Goal: Information Seeking & Learning: Learn about a topic

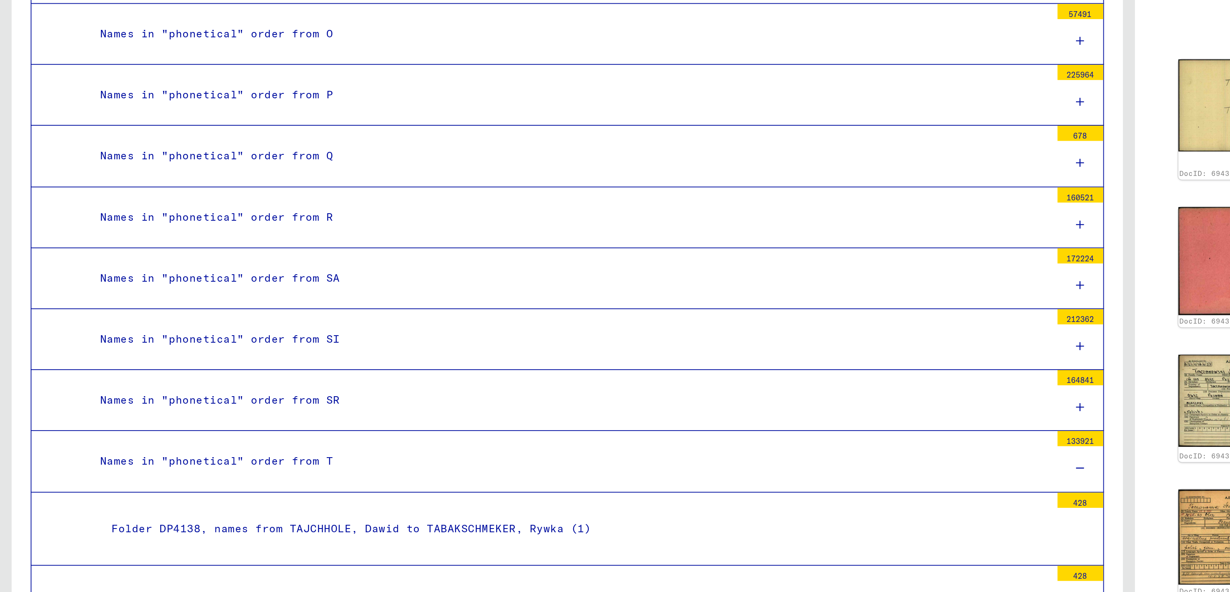
scroll to position [748, 0]
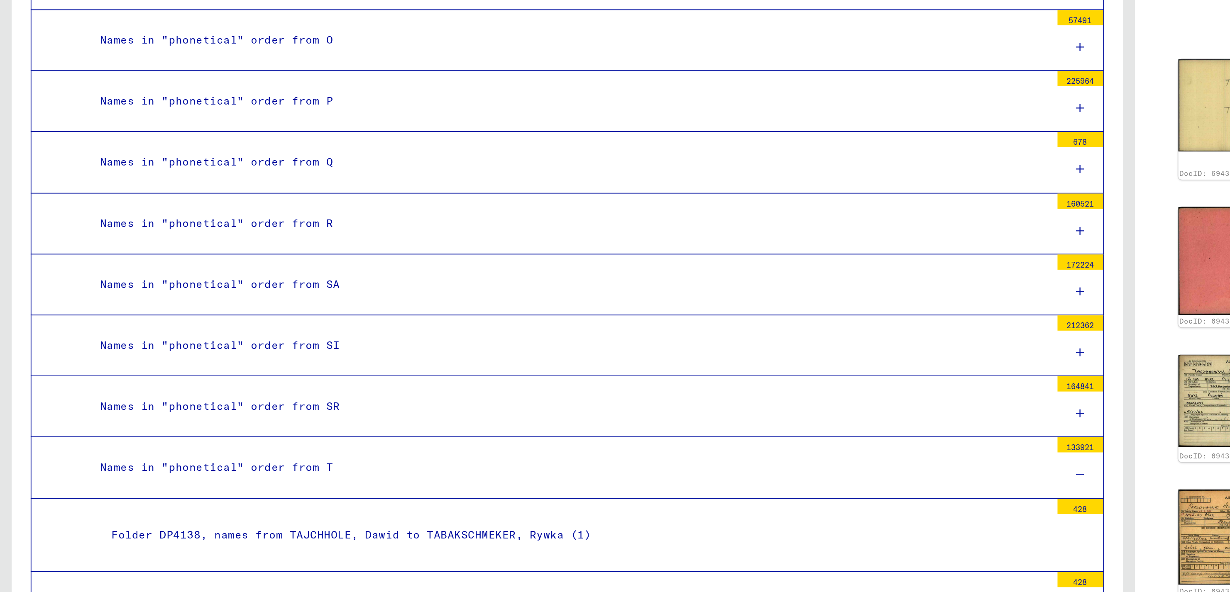
click at [152, 278] on div "Names in "phonetical" order from R" at bounding box center [310, 281] width 524 height 16
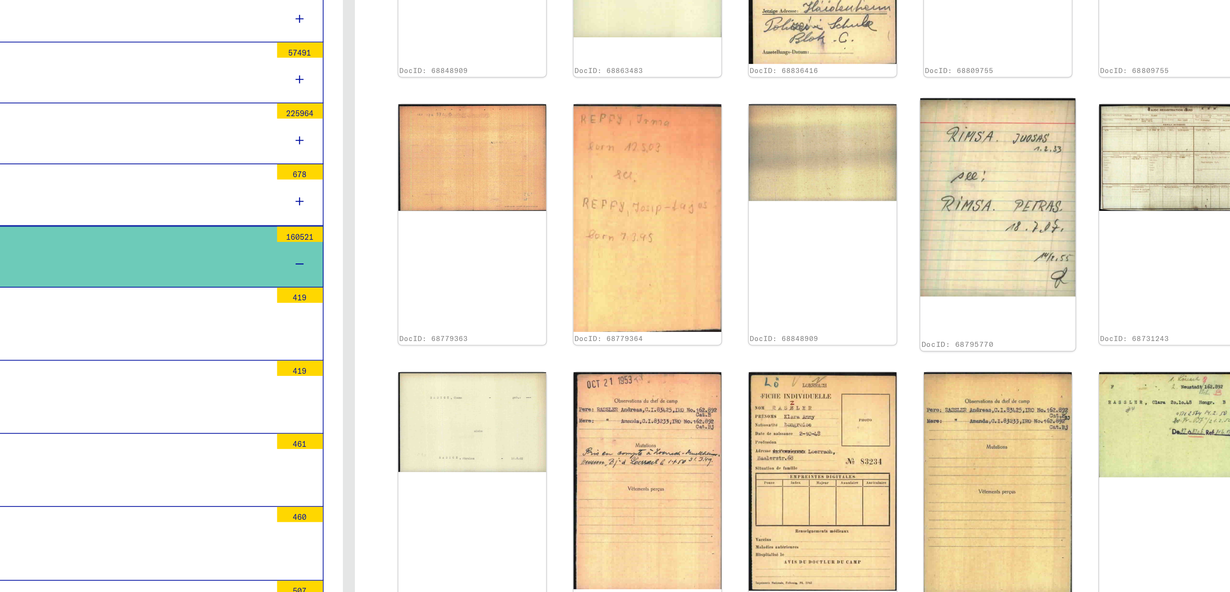
scroll to position [493, 0]
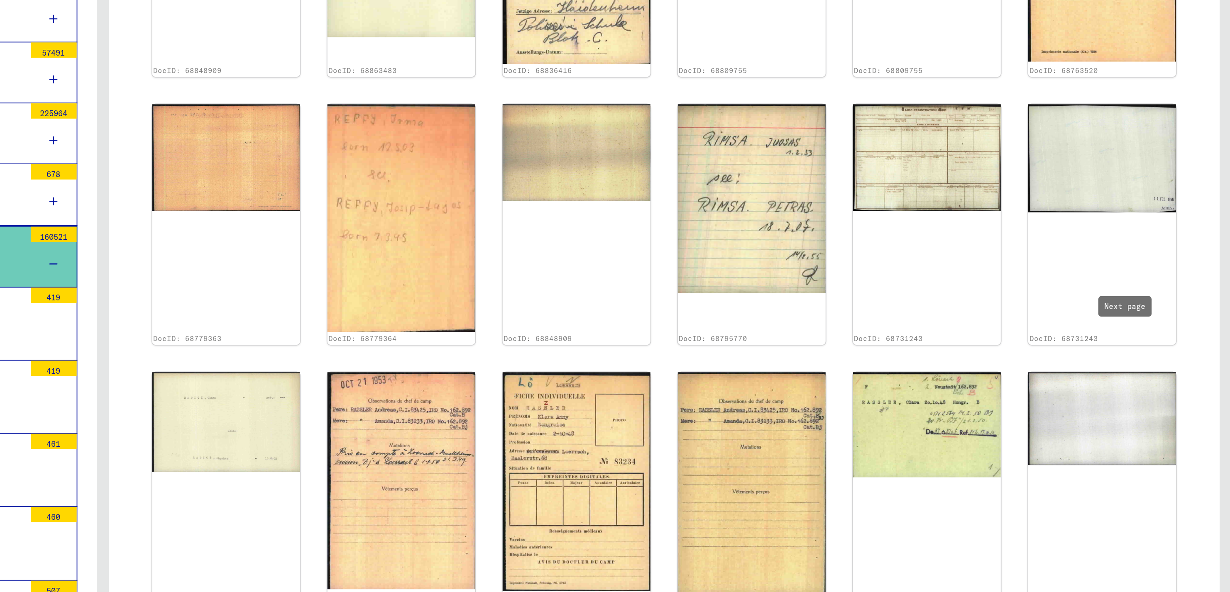
click at [1179, 489] on icon "Next page" at bounding box center [1185, 495] width 12 height 12
type input "*"
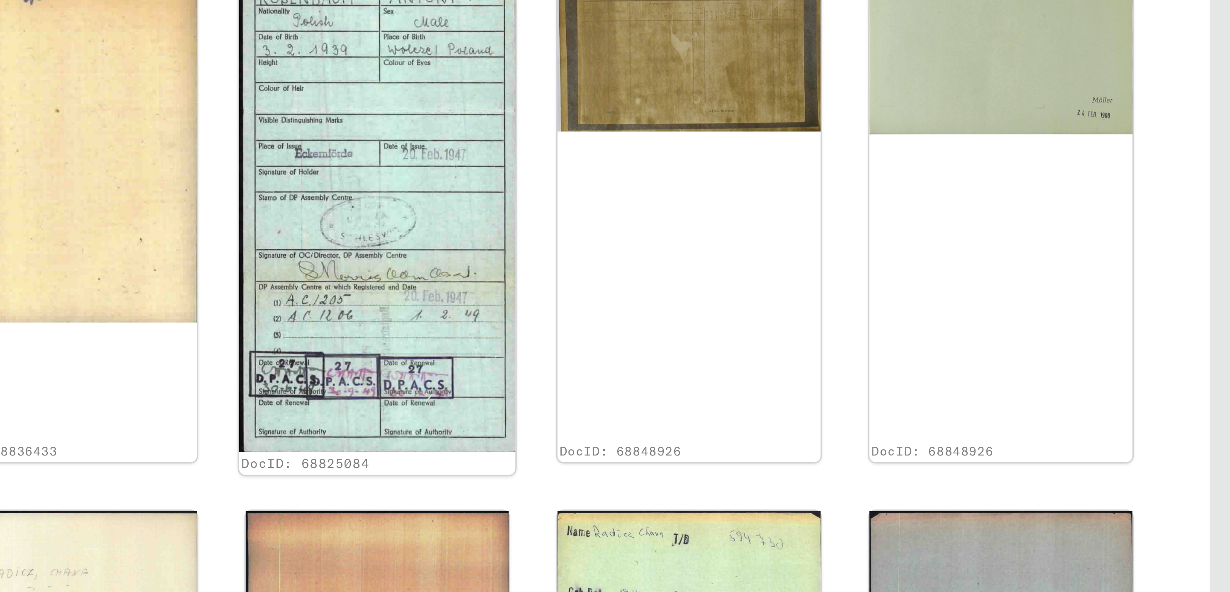
scroll to position [689, 0]
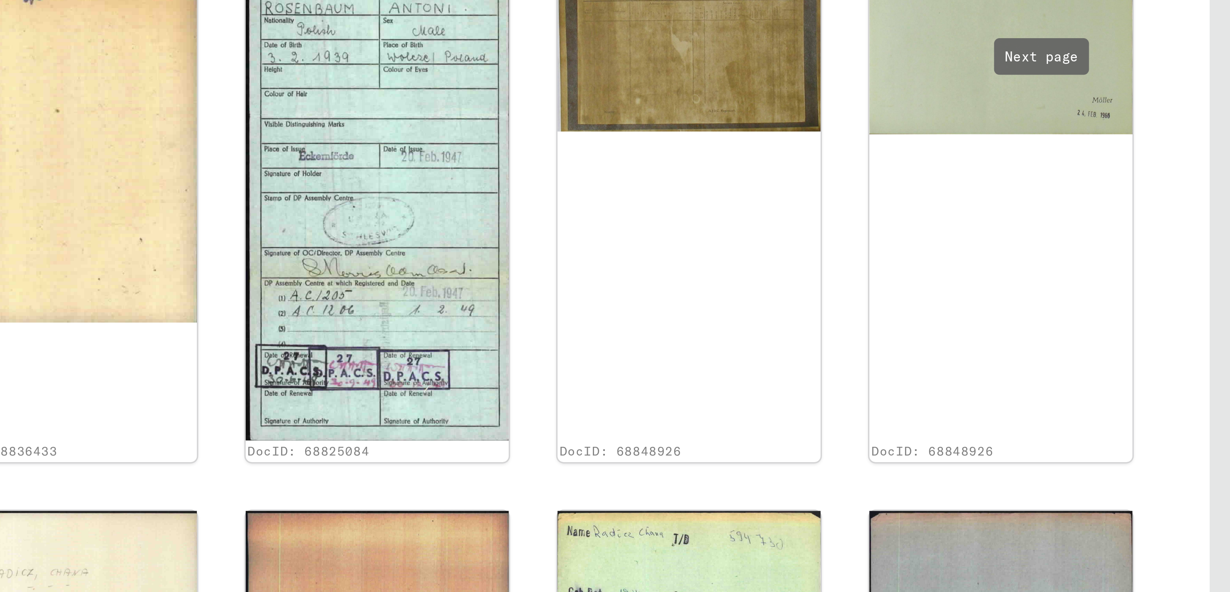
click at [1179, 490] on icon "Next page" at bounding box center [1185, 496] width 12 height 12
type input "*"
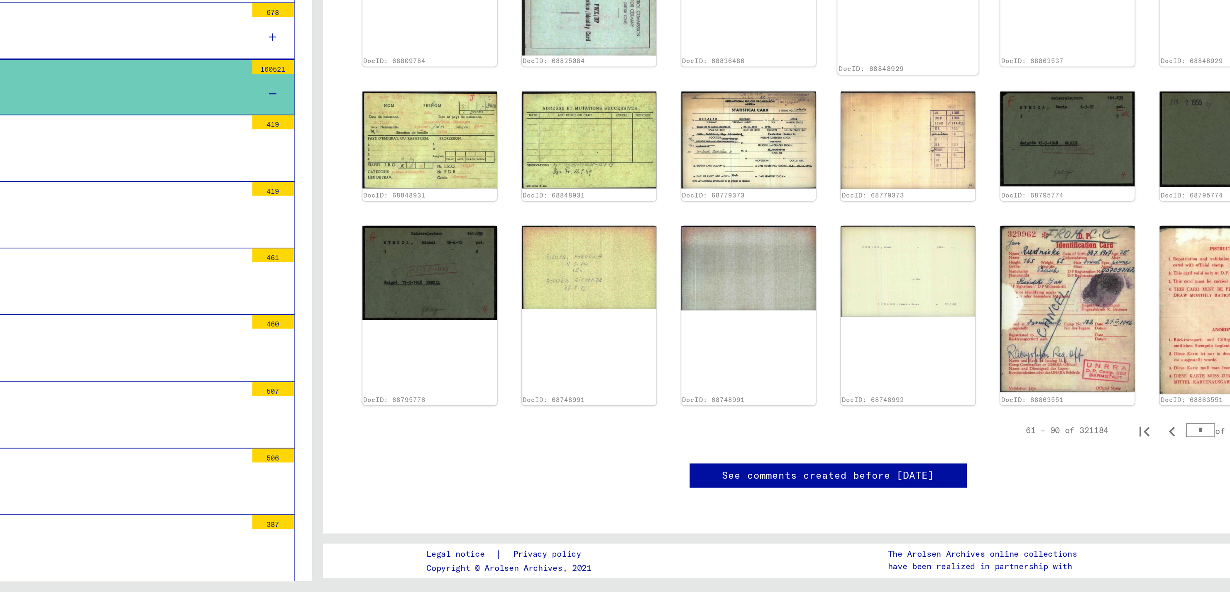
scroll to position [0, 0]
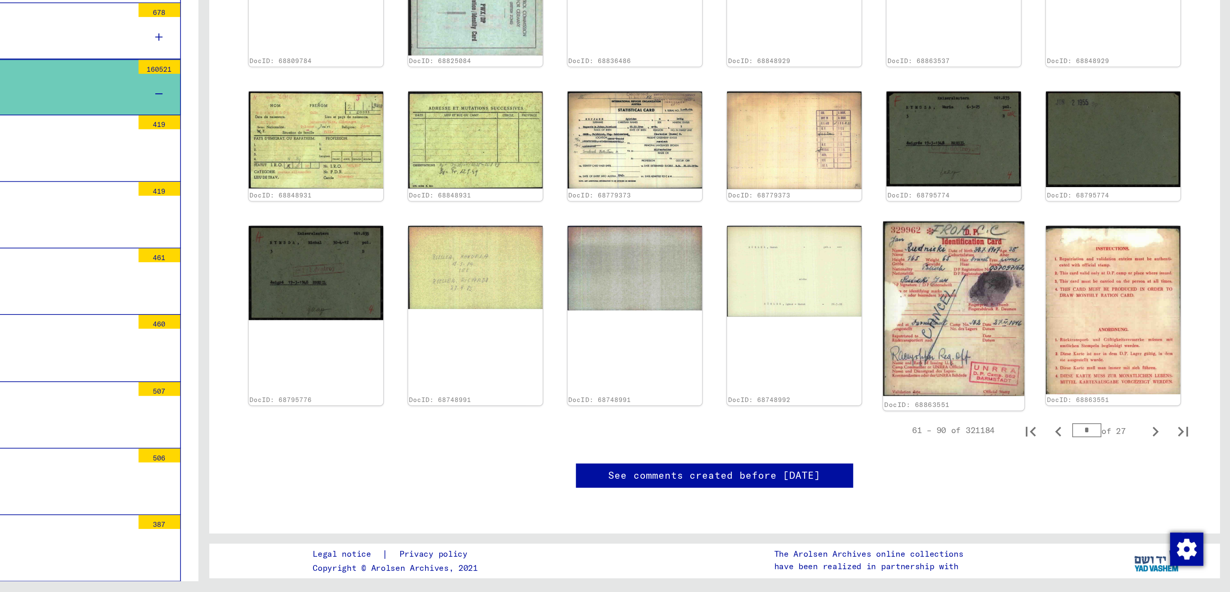
click at [1080, 380] on img at bounding box center [1064, 421] width 85 height 105
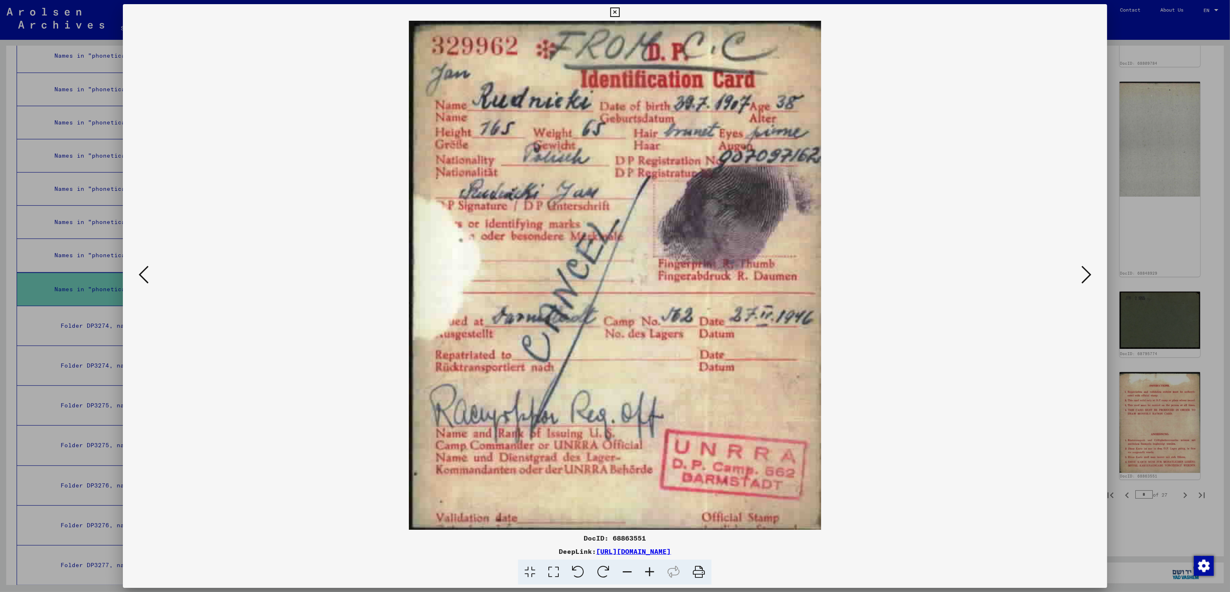
click at [148, 276] on icon at bounding box center [144, 275] width 10 height 20
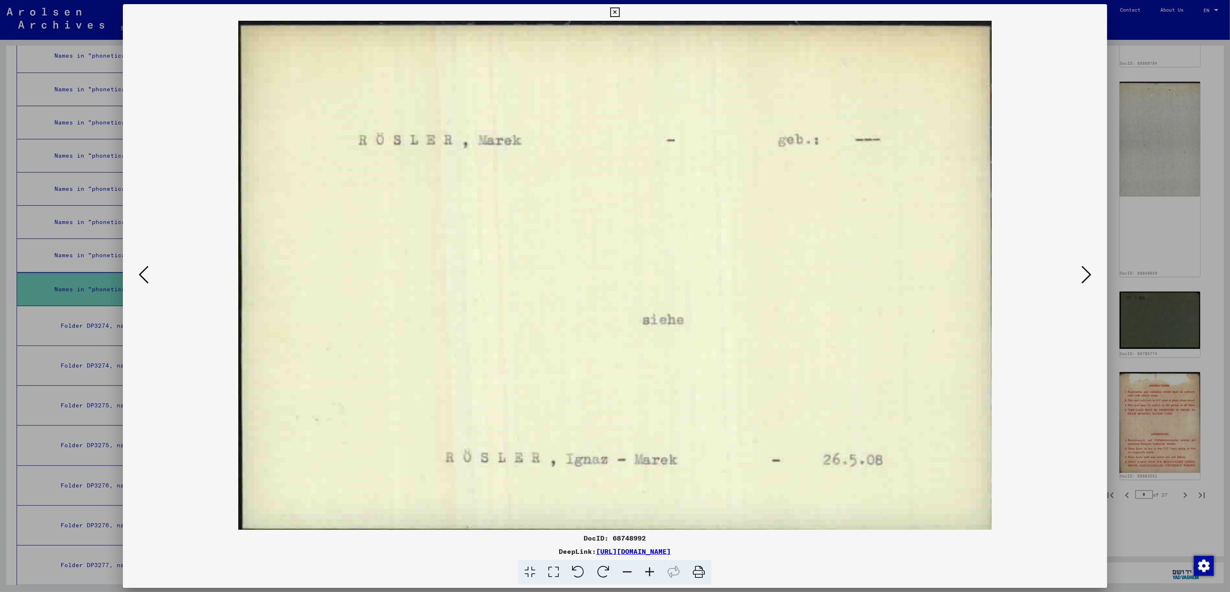
click at [148, 276] on icon at bounding box center [144, 275] width 10 height 20
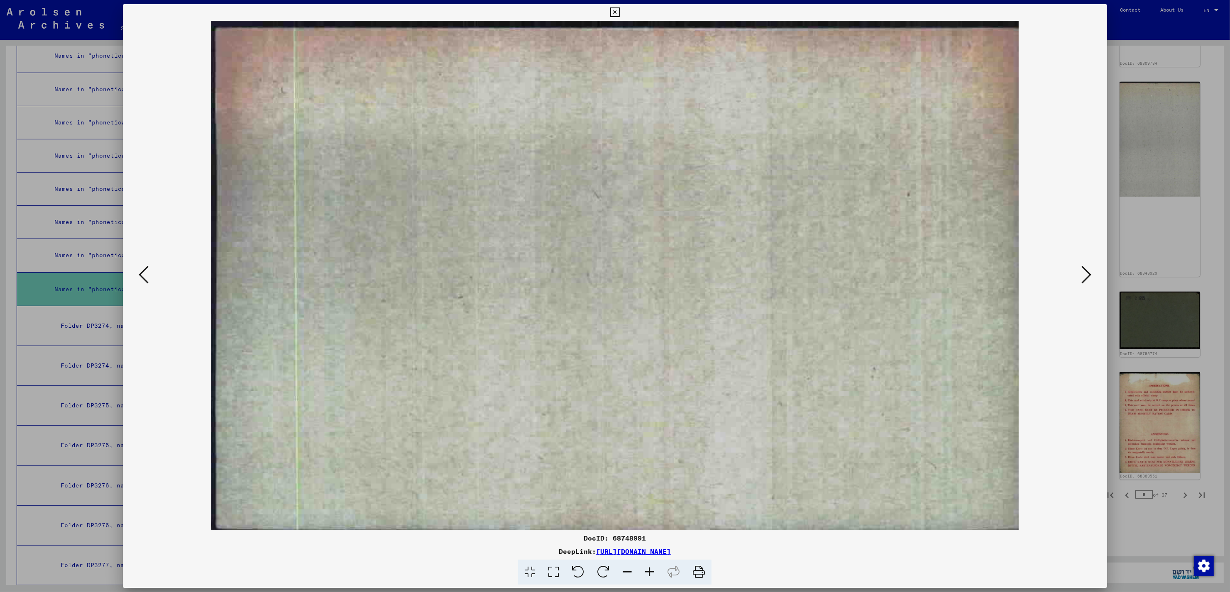
click at [148, 276] on icon at bounding box center [144, 275] width 10 height 20
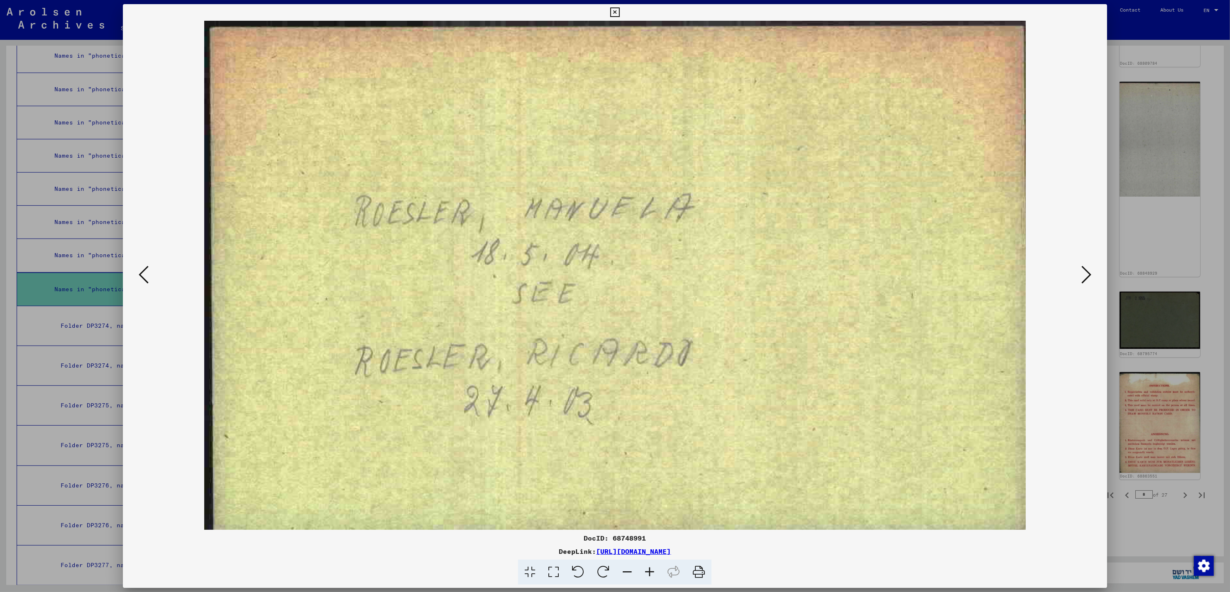
click at [148, 276] on icon at bounding box center [144, 275] width 10 height 20
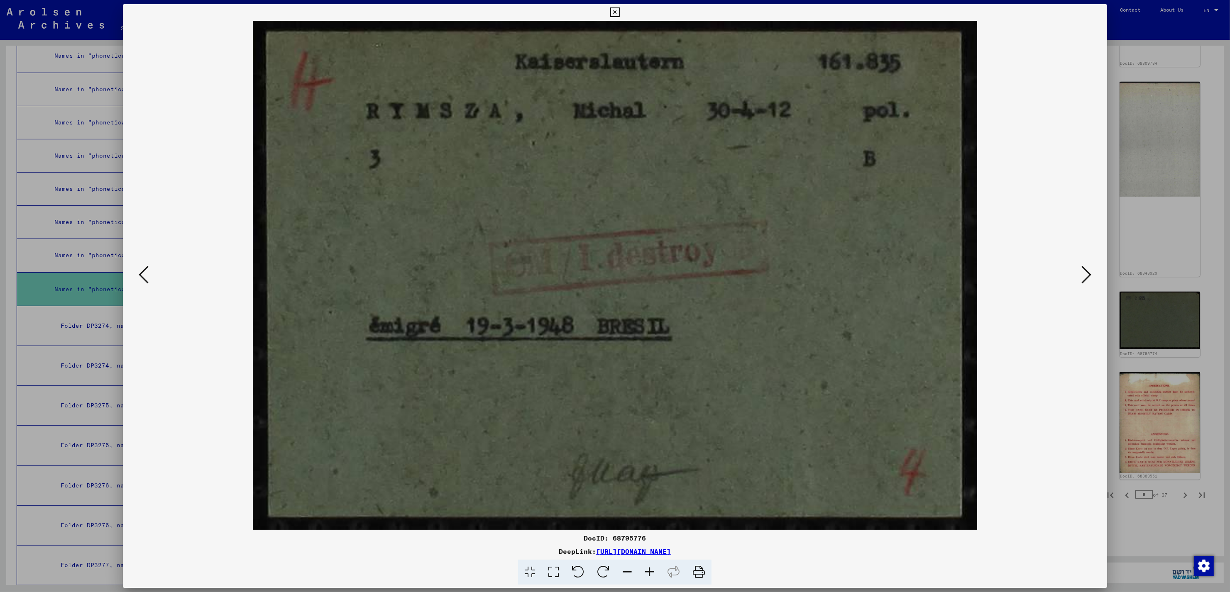
click at [148, 276] on icon at bounding box center [144, 275] width 10 height 20
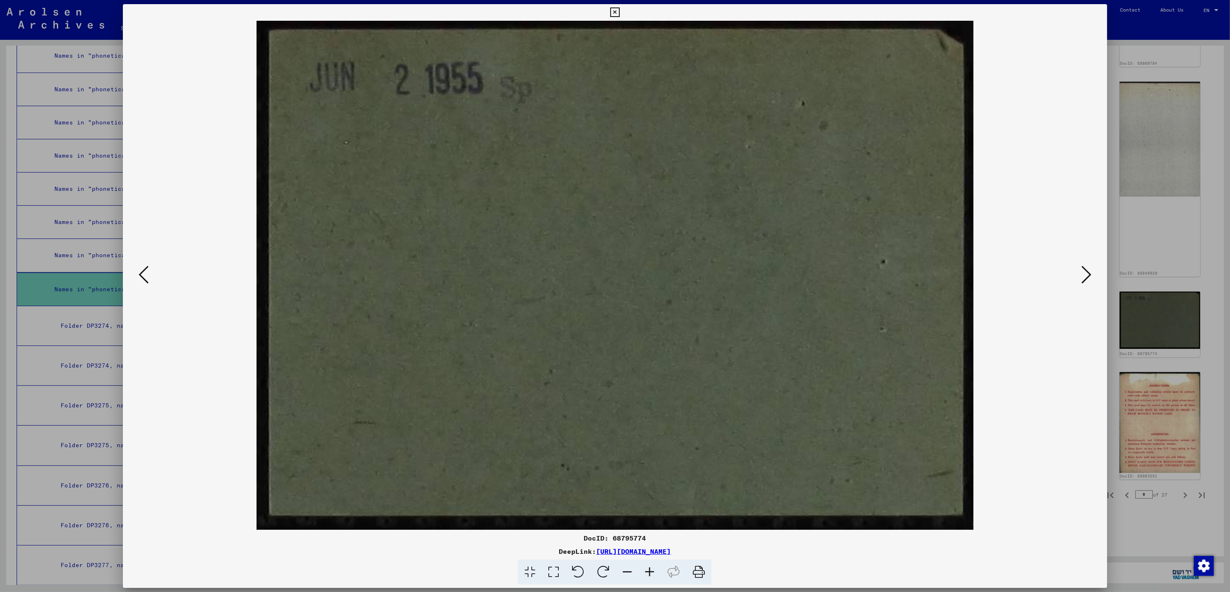
click at [148, 276] on icon at bounding box center [144, 275] width 10 height 20
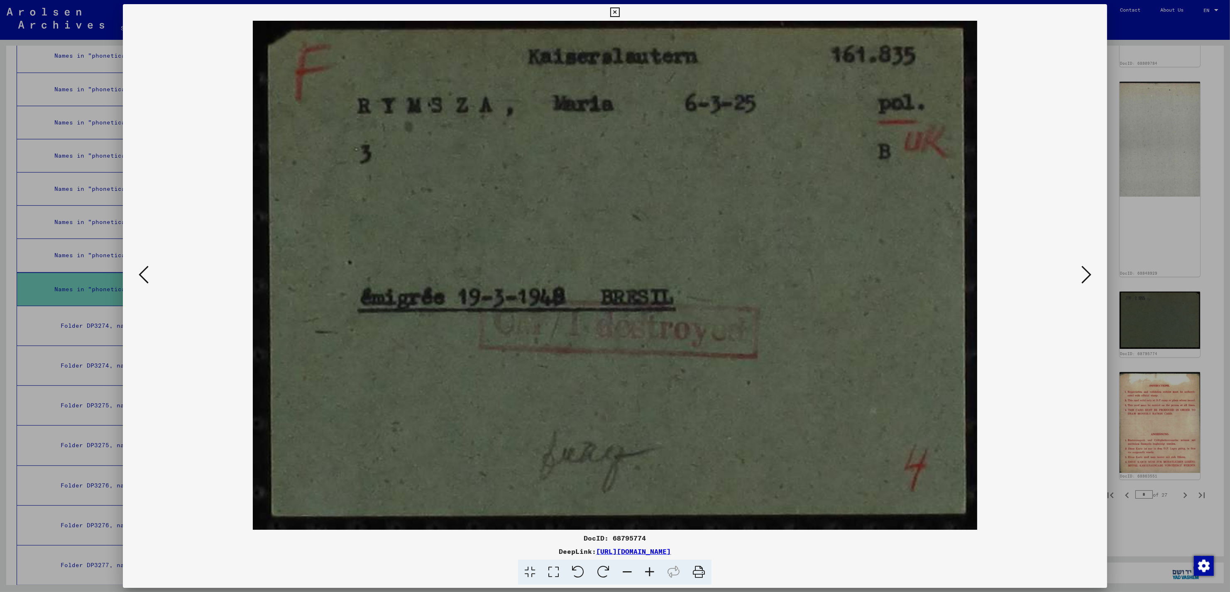
click at [148, 276] on icon at bounding box center [144, 275] width 10 height 20
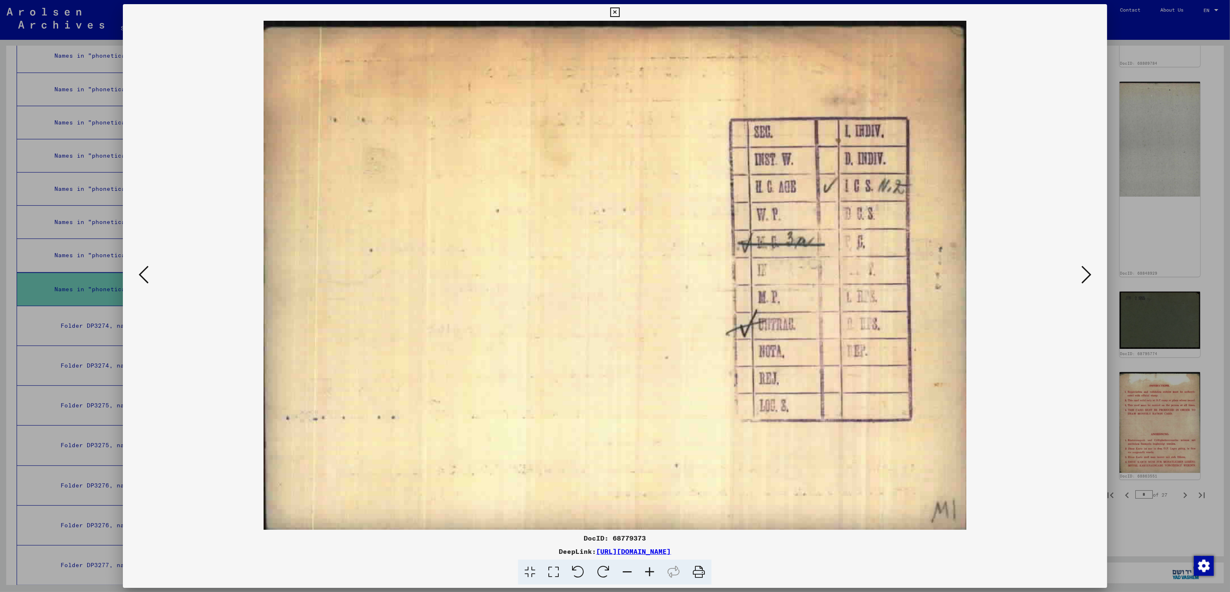
click at [148, 276] on icon at bounding box center [144, 275] width 10 height 20
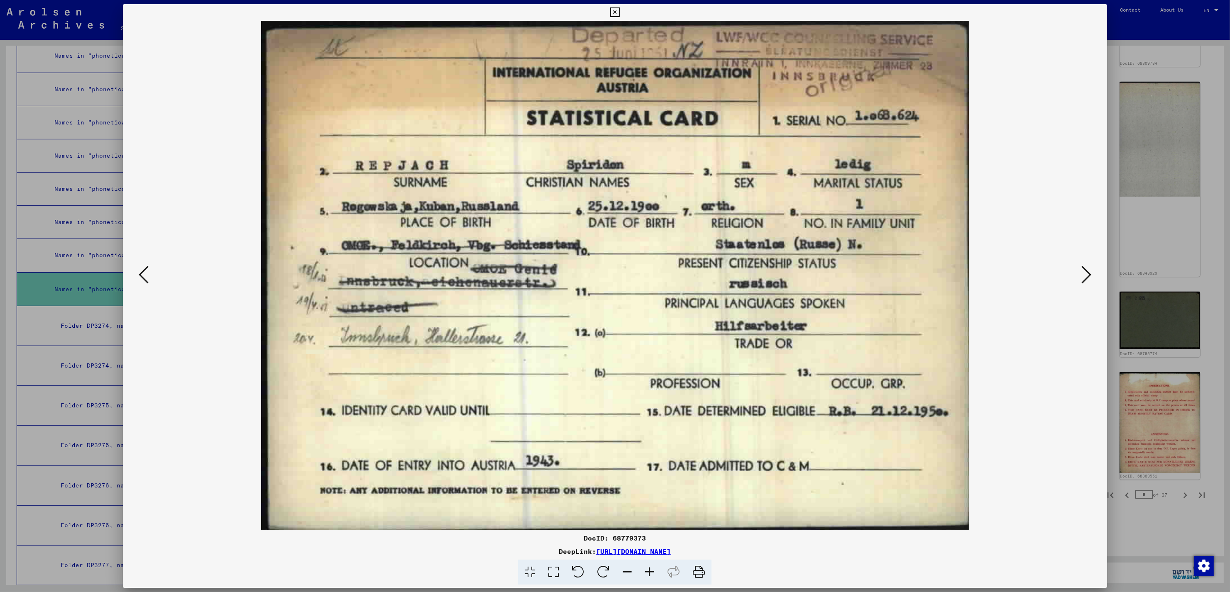
click at [148, 276] on icon at bounding box center [144, 275] width 10 height 20
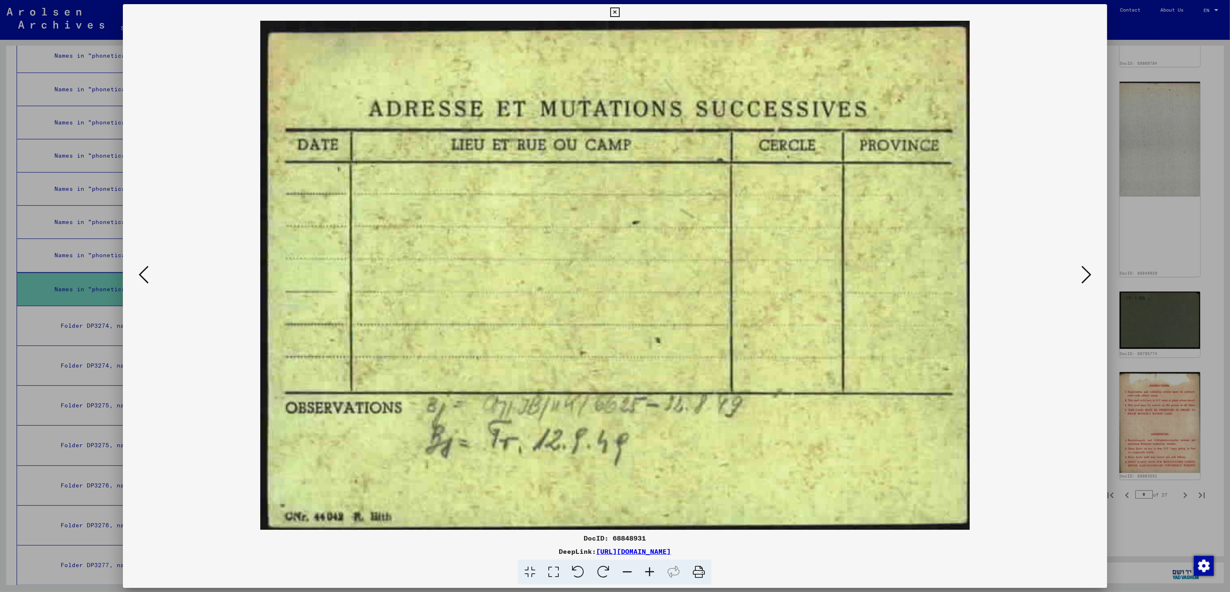
click at [148, 276] on icon at bounding box center [144, 275] width 10 height 20
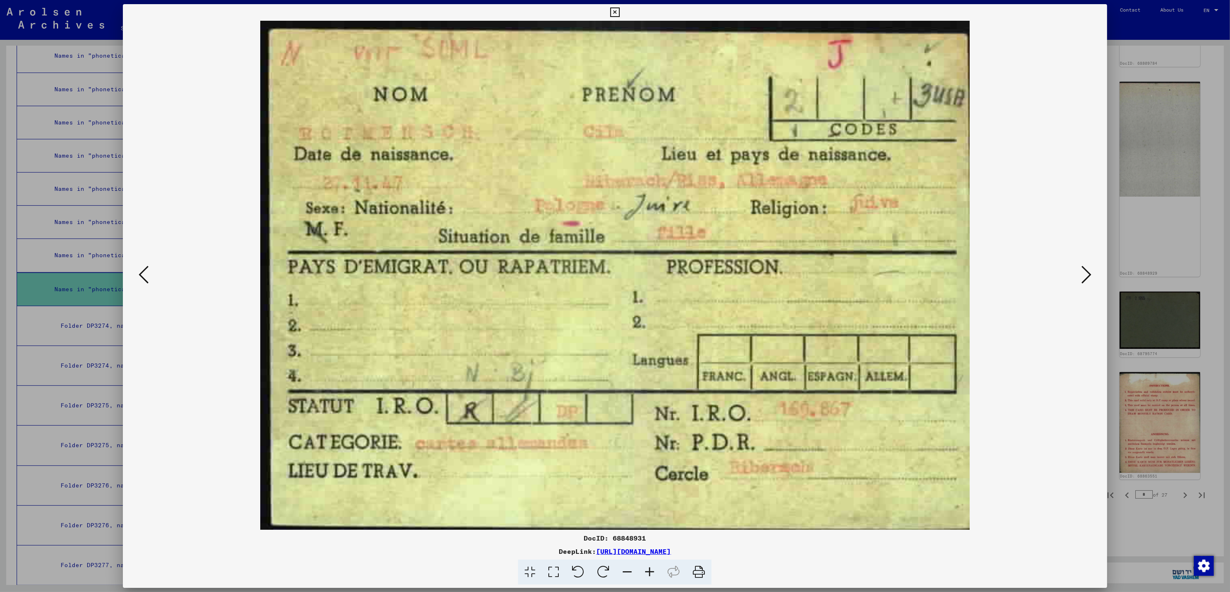
click at [148, 276] on icon at bounding box center [144, 275] width 10 height 20
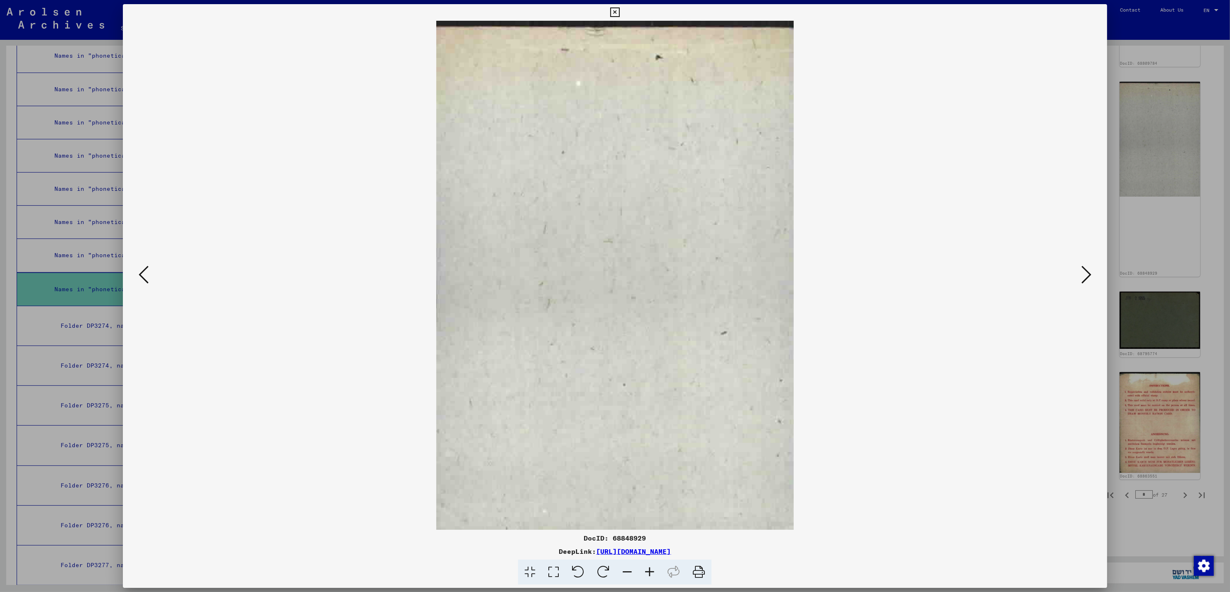
click at [148, 276] on icon at bounding box center [144, 275] width 10 height 20
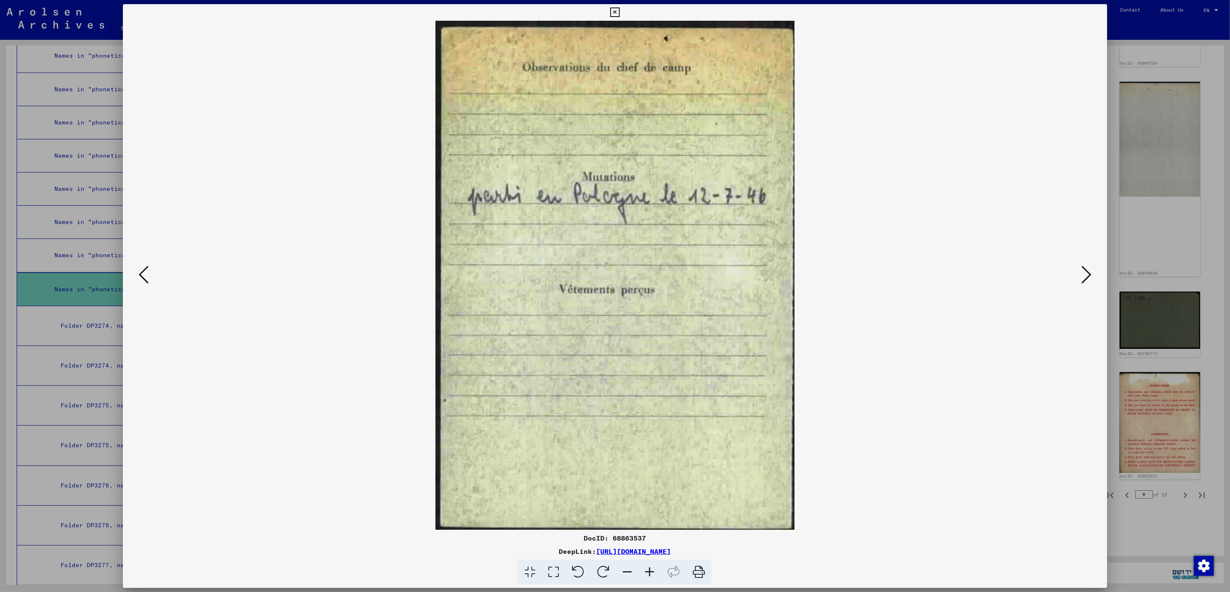
click at [148, 276] on icon at bounding box center [144, 275] width 10 height 20
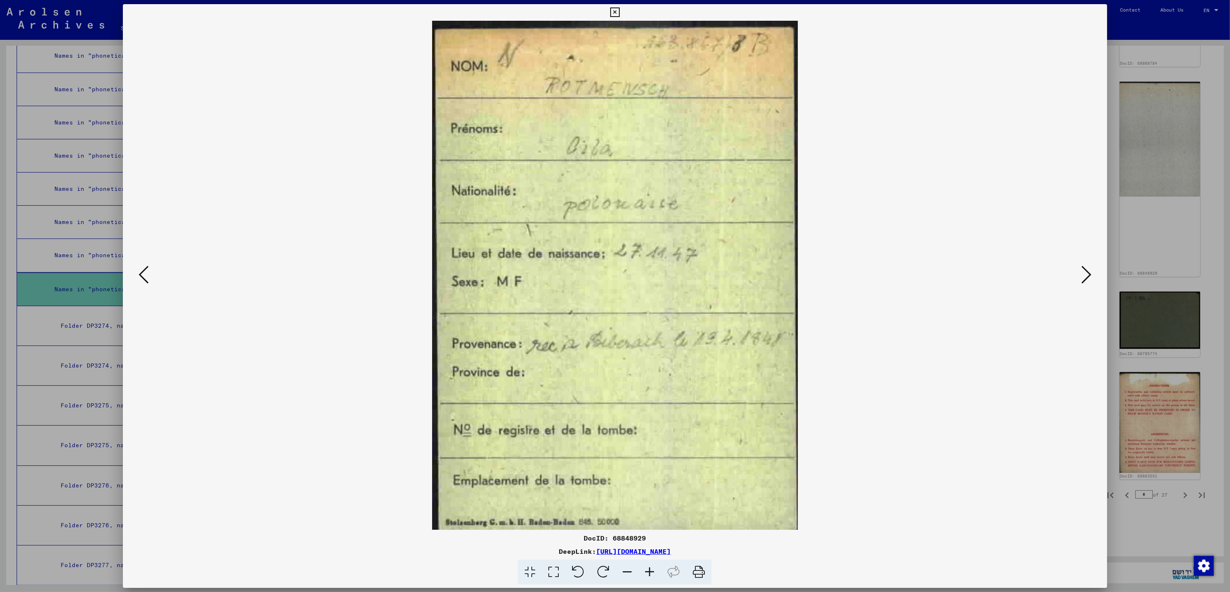
click at [148, 276] on icon at bounding box center [144, 275] width 10 height 20
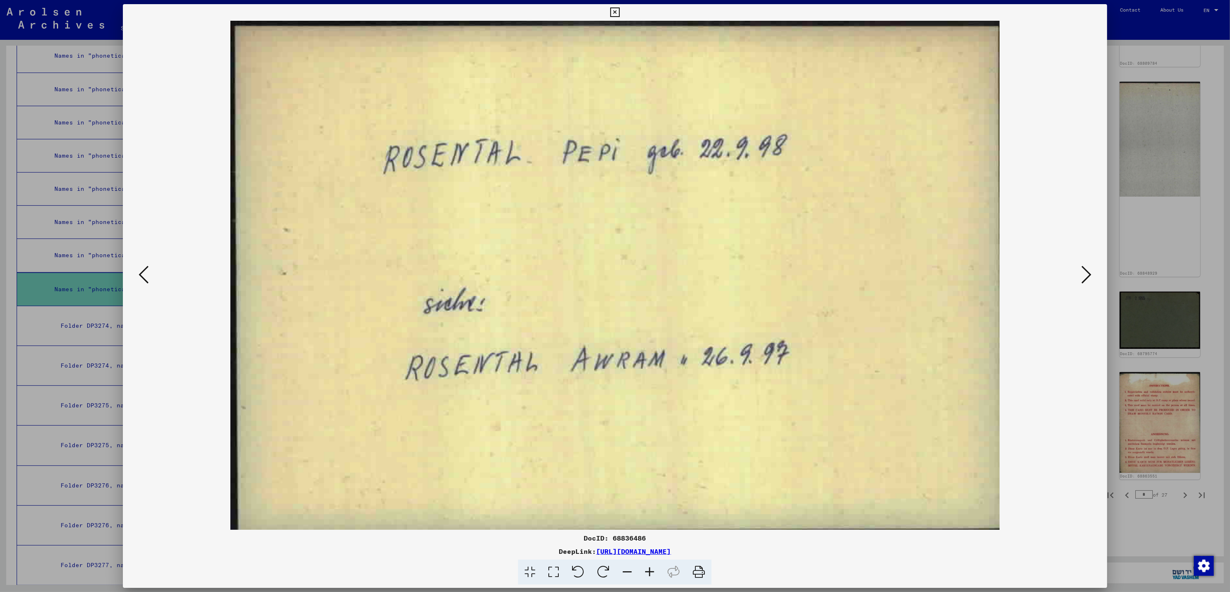
click at [148, 276] on icon at bounding box center [144, 275] width 10 height 20
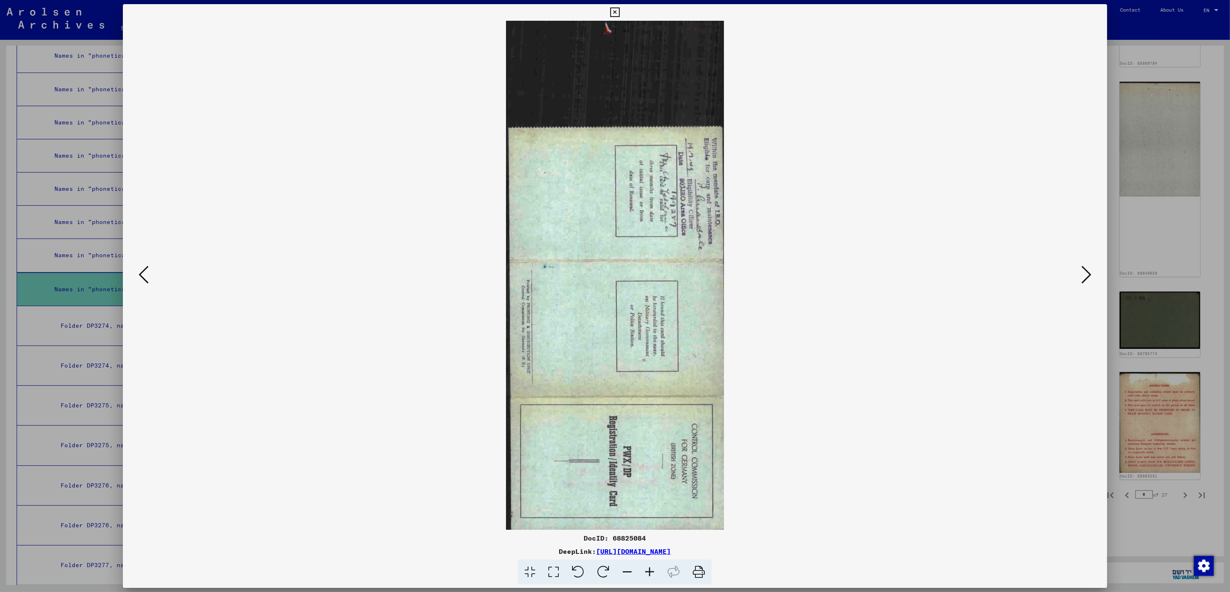
click at [148, 276] on icon at bounding box center [144, 275] width 10 height 20
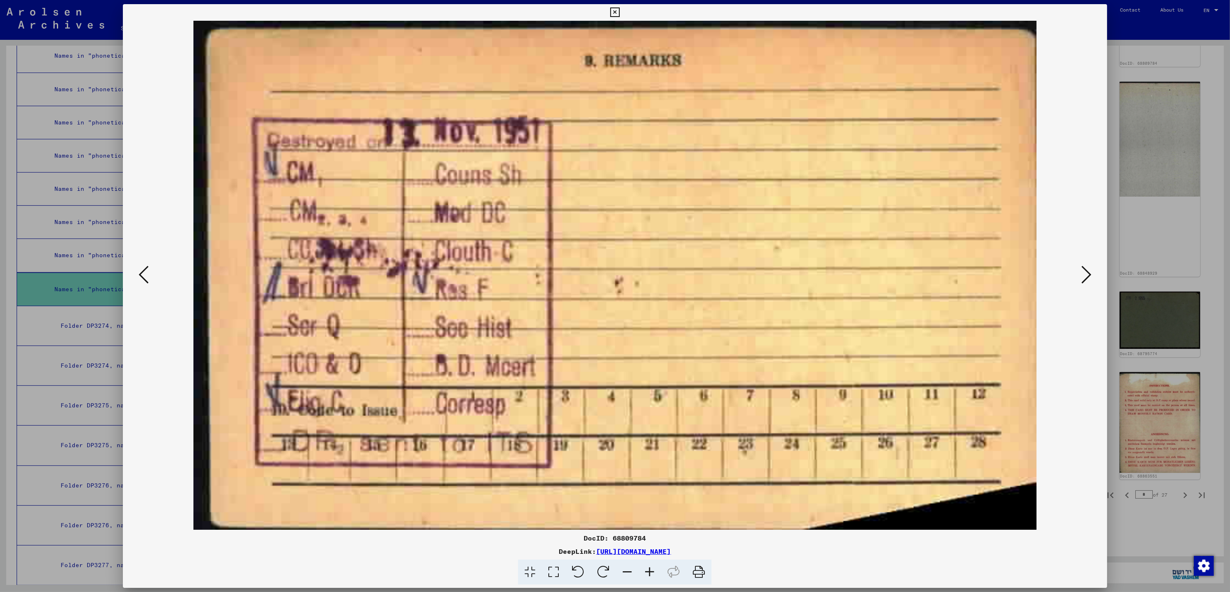
click at [148, 276] on icon at bounding box center [144, 275] width 10 height 20
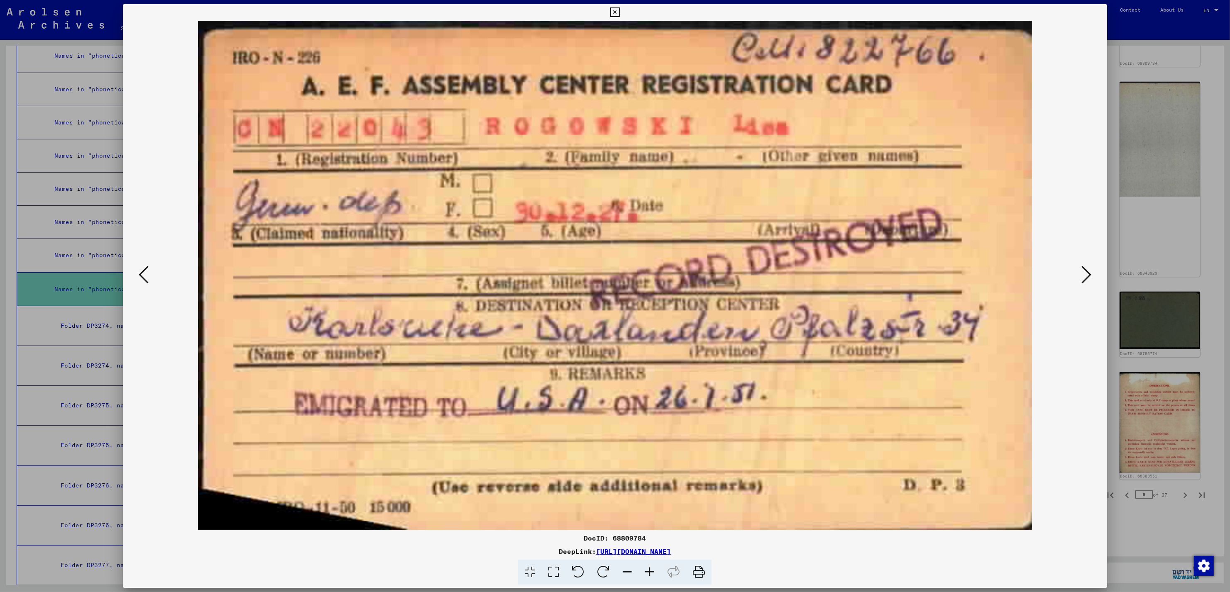
click at [148, 276] on icon at bounding box center [144, 275] width 10 height 20
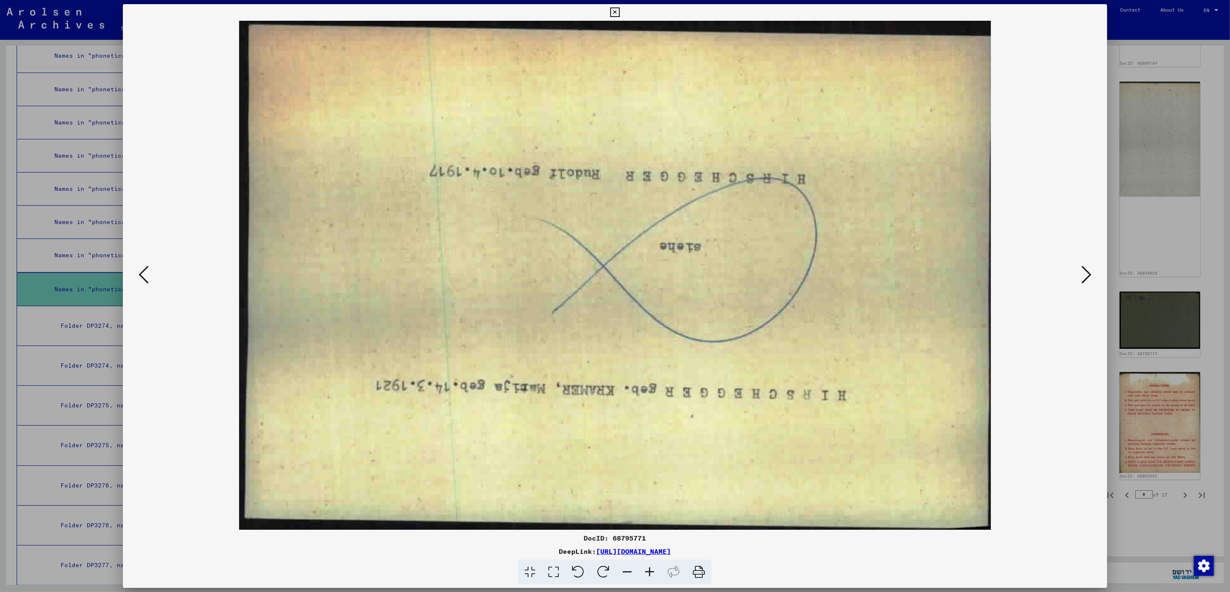
click at [148, 276] on icon at bounding box center [144, 275] width 10 height 20
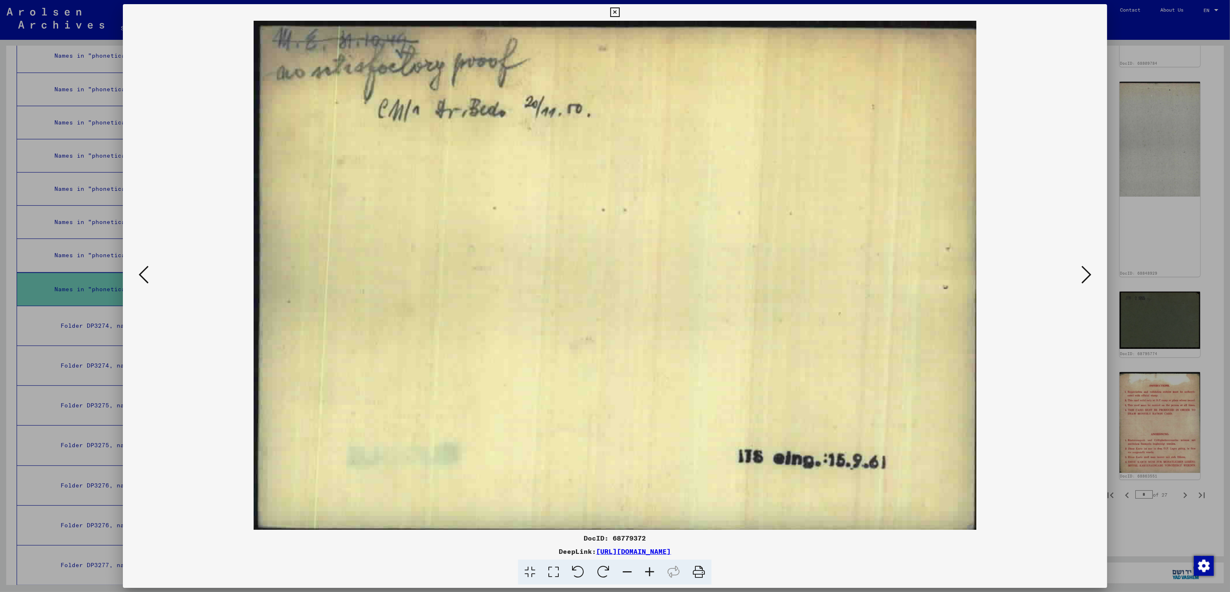
click at [148, 276] on icon at bounding box center [144, 275] width 10 height 20
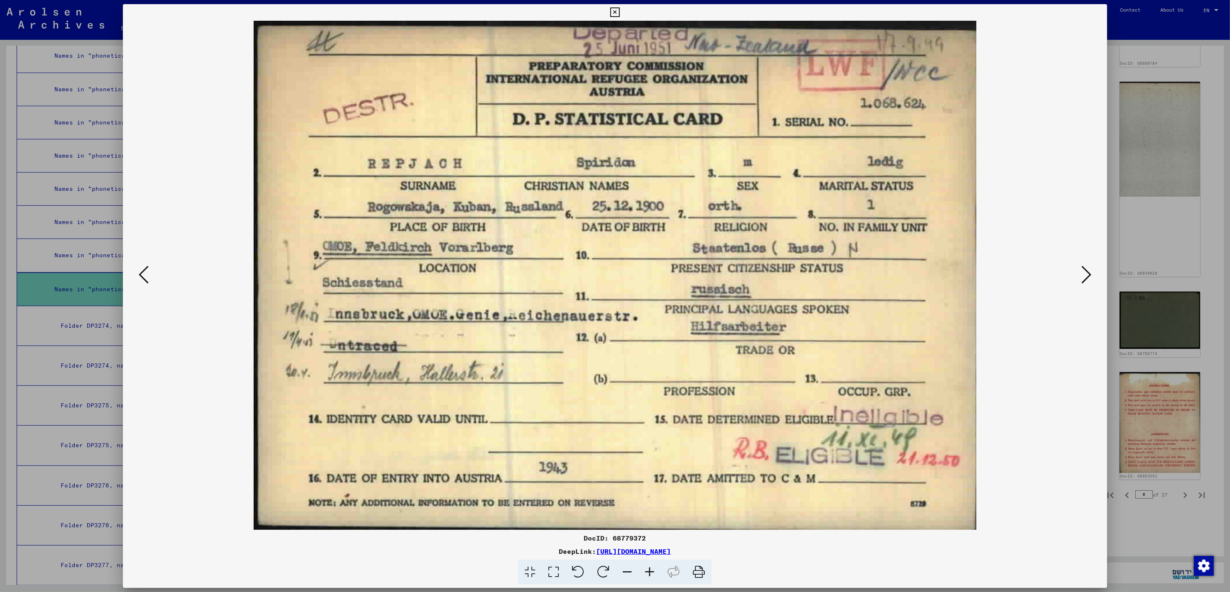
click at [148, 276] on icon at bounding box center [144, 275] width 10 height 20
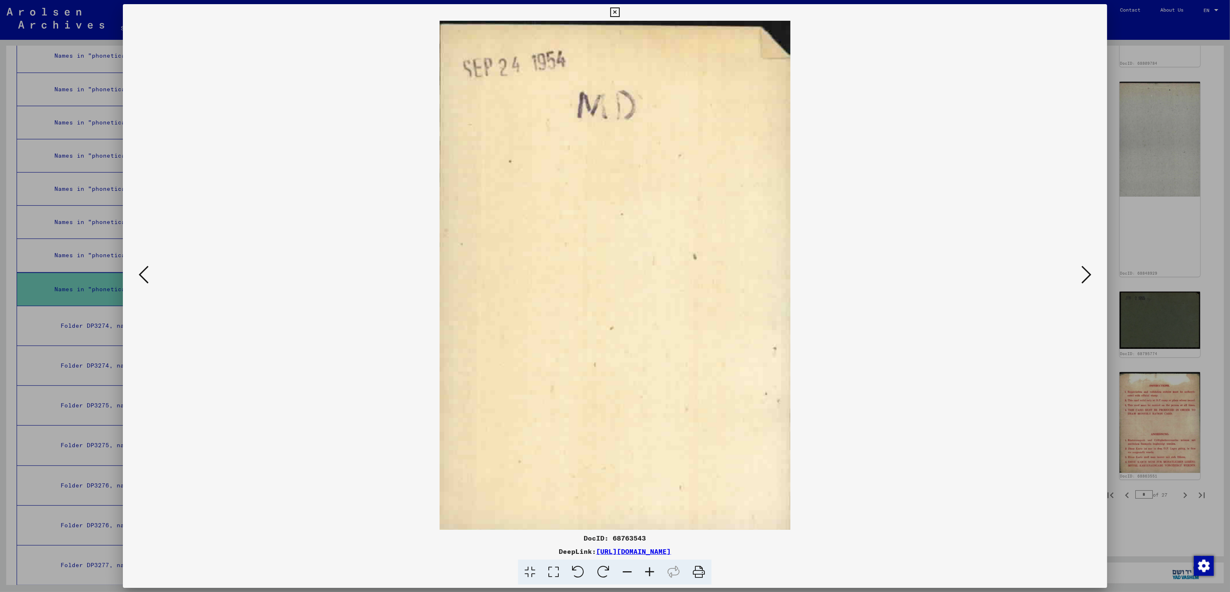
click at [148, 276] on icon at bounding box center [144, 275] width 10 height 20
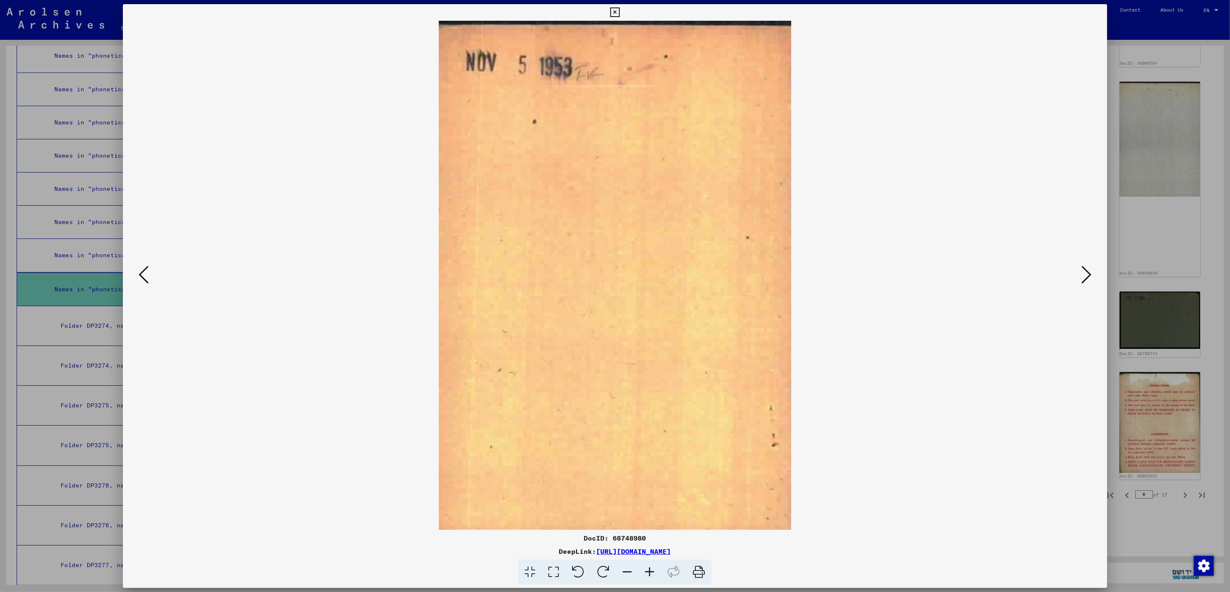
click at [148, 276] on icon at bounding box center [144, 275] width 10 height 20
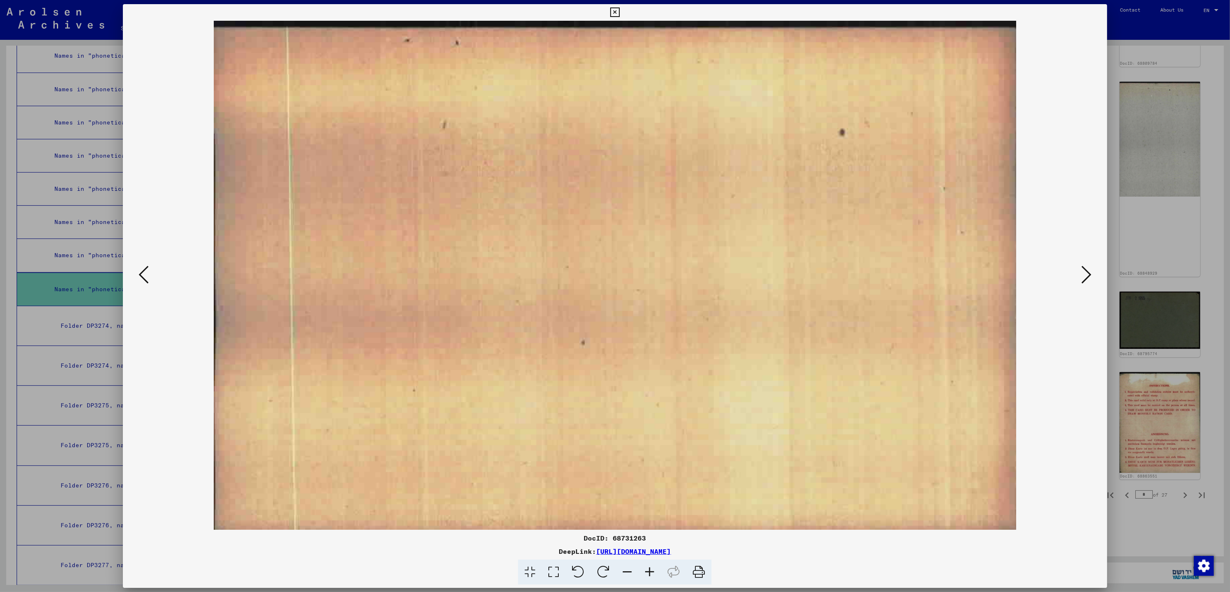
click at [148, 276] on icon at bounding box center [144, 275] width 10 height 20
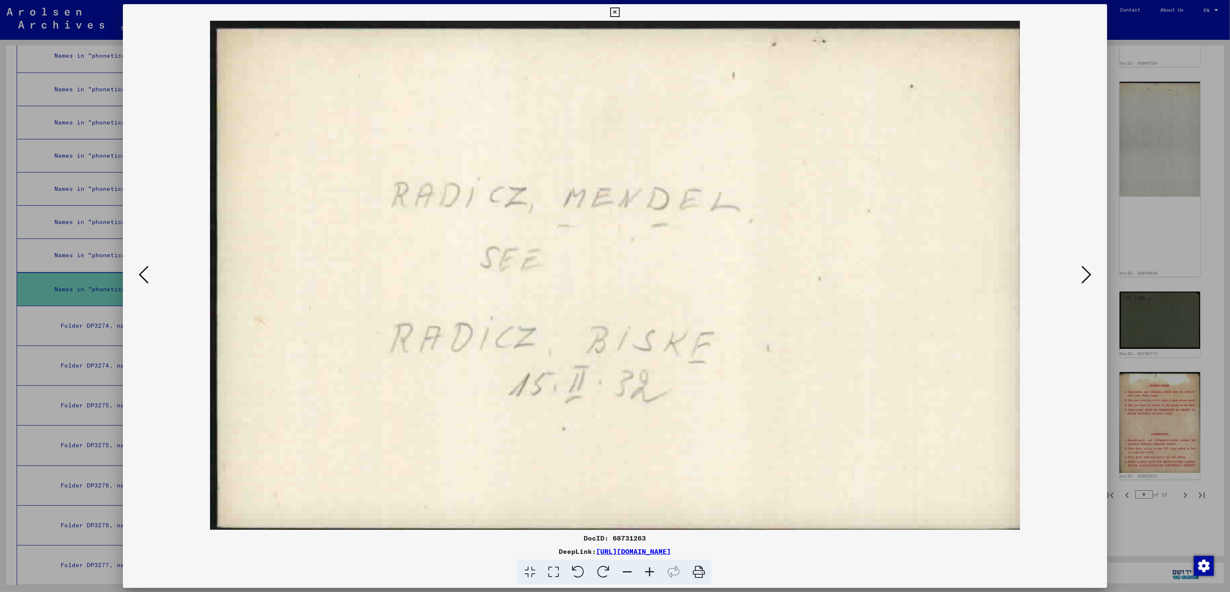
click at [148, 276] on icon at bounding box center [144, 275] width 10 height 20
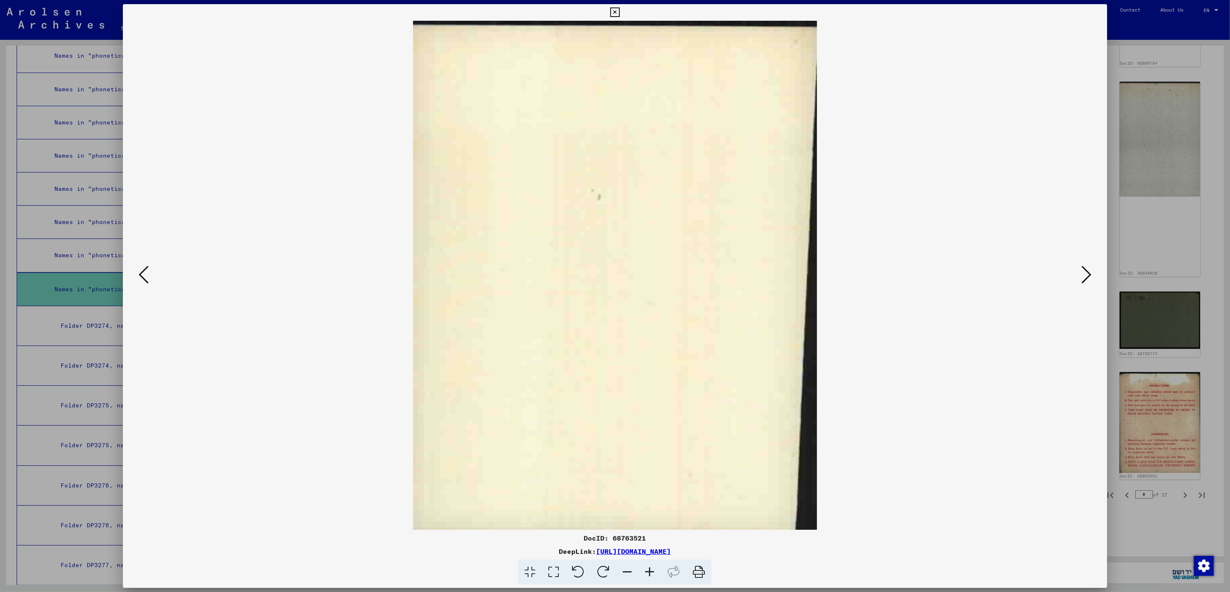
click at [148, 276] on icon at bounding box center [144, 275] width 10 height 20
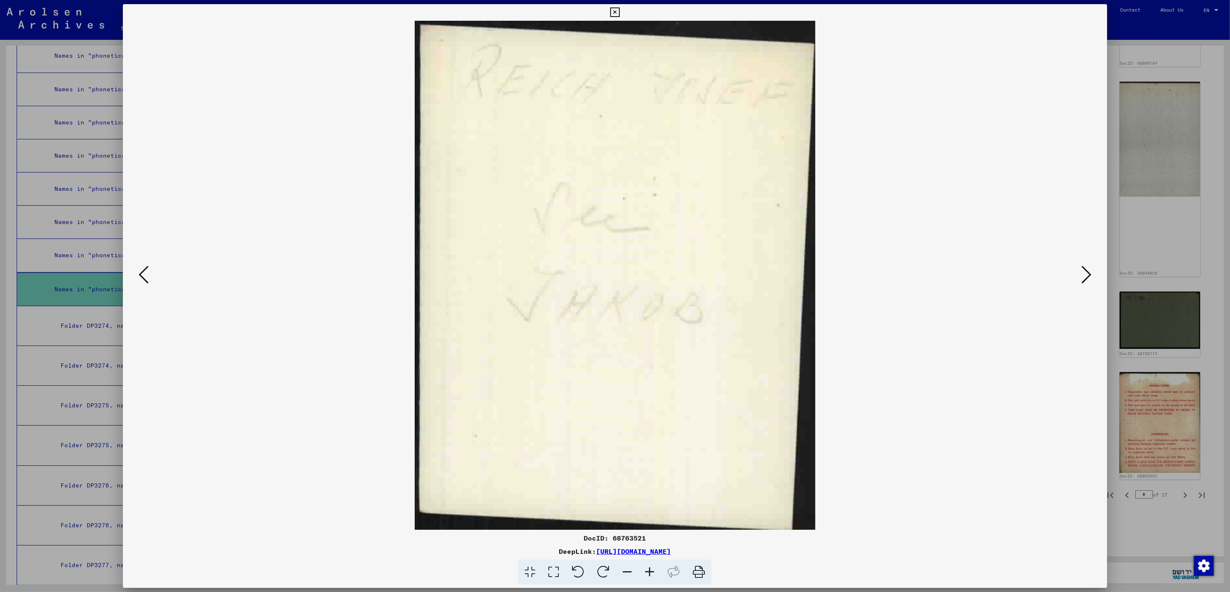
click at [148, 276] on icon at bounding box center [144, 275] width 10 height 20
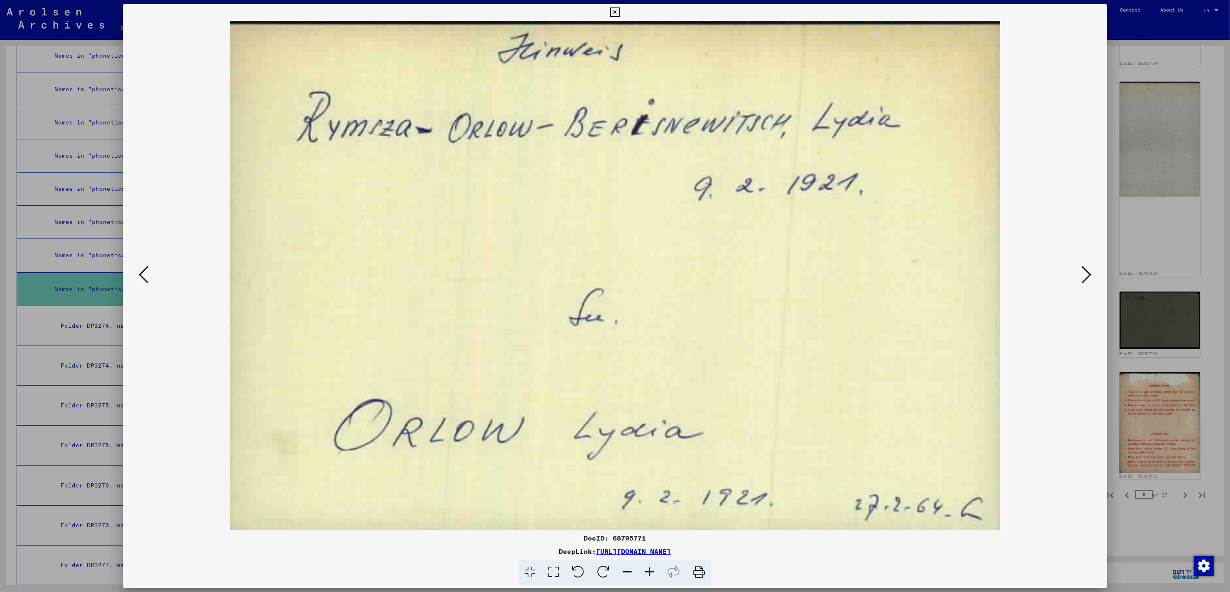
click at [148, 276] on icon at bounding box center [144, 275] width 10 height 20
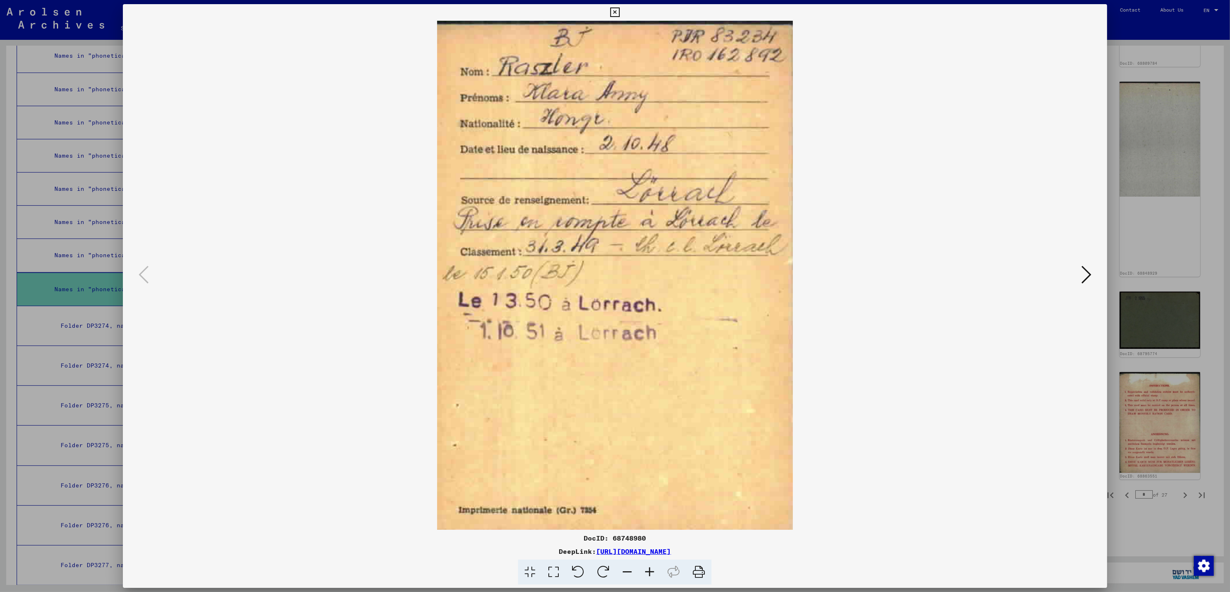
click at [1089, 272] on icon at bounding box center [1086, 275] width 10 height 20
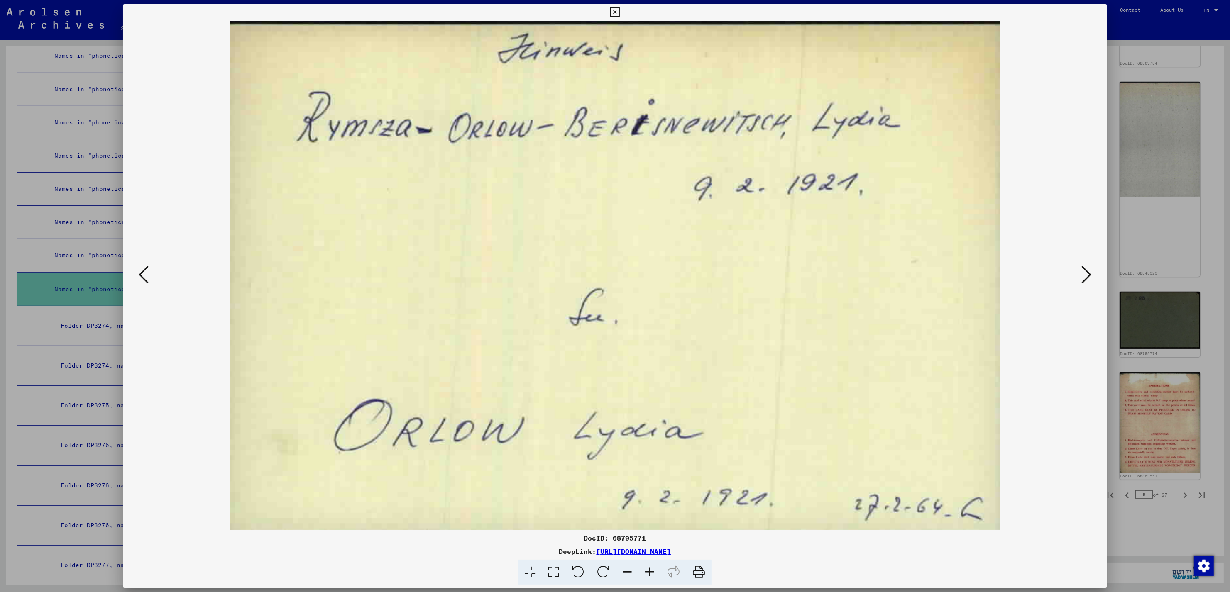
click at [1089, 272] on icon at bounding box center [1086, 275] width 10 height 20
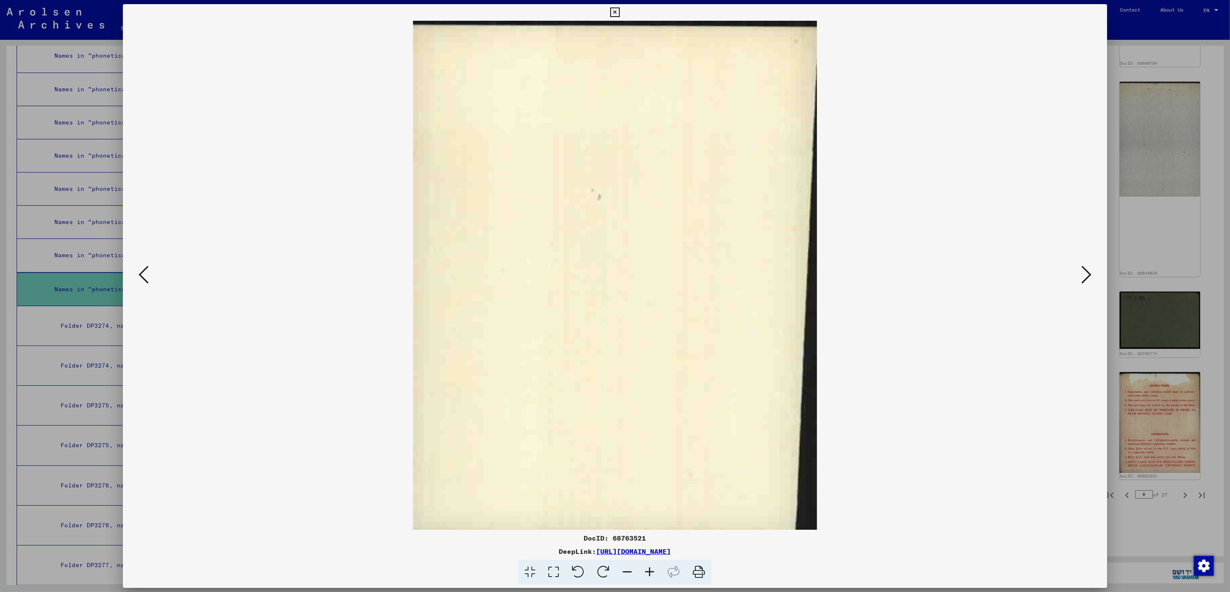
click at [1089, 272] on icon at bounding box center [1086, 275] width 10 height 20
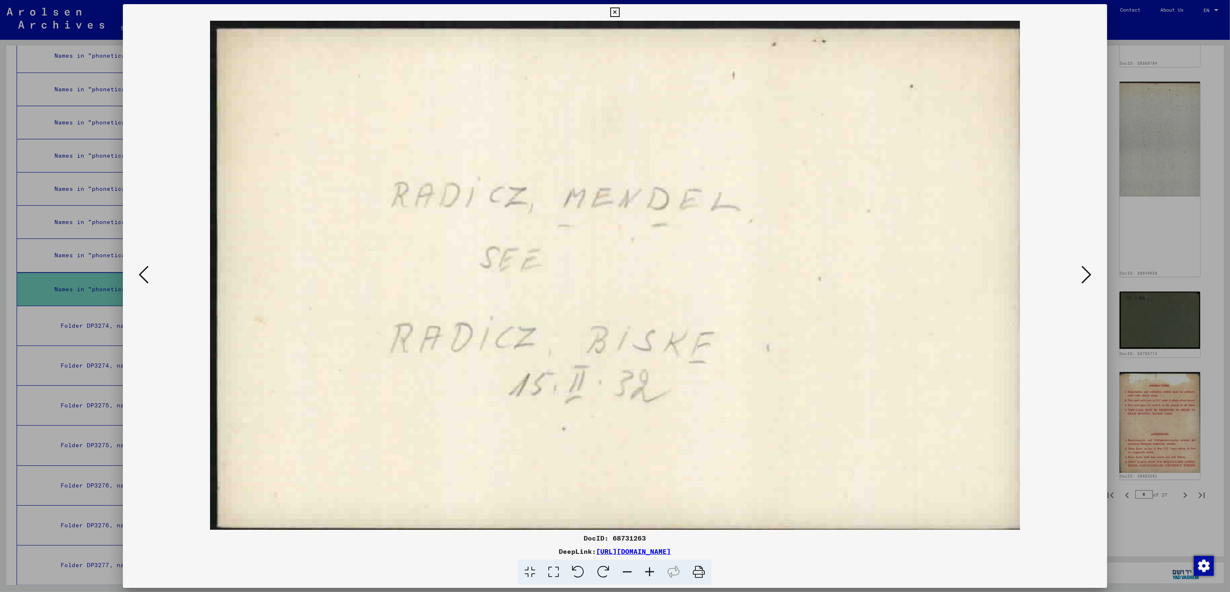
click at [1089, 272] on icon at bounding box center [1086, 275] width 10 height 20
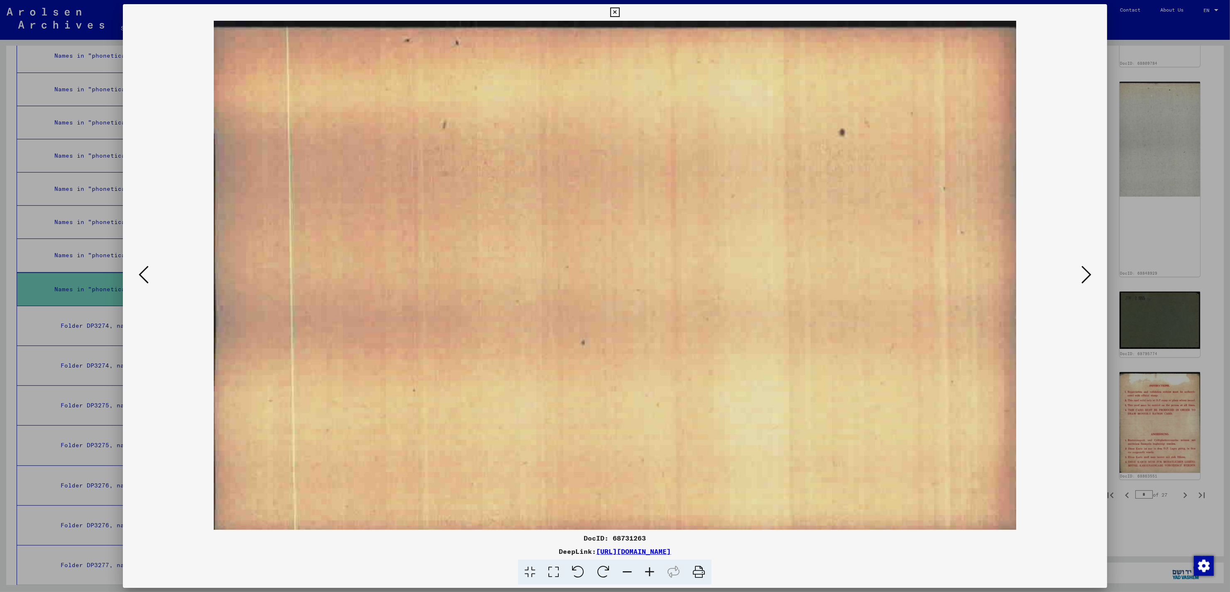
click at [1089, 272] on icon at bounding box center [1086, 275] width 10 height 20
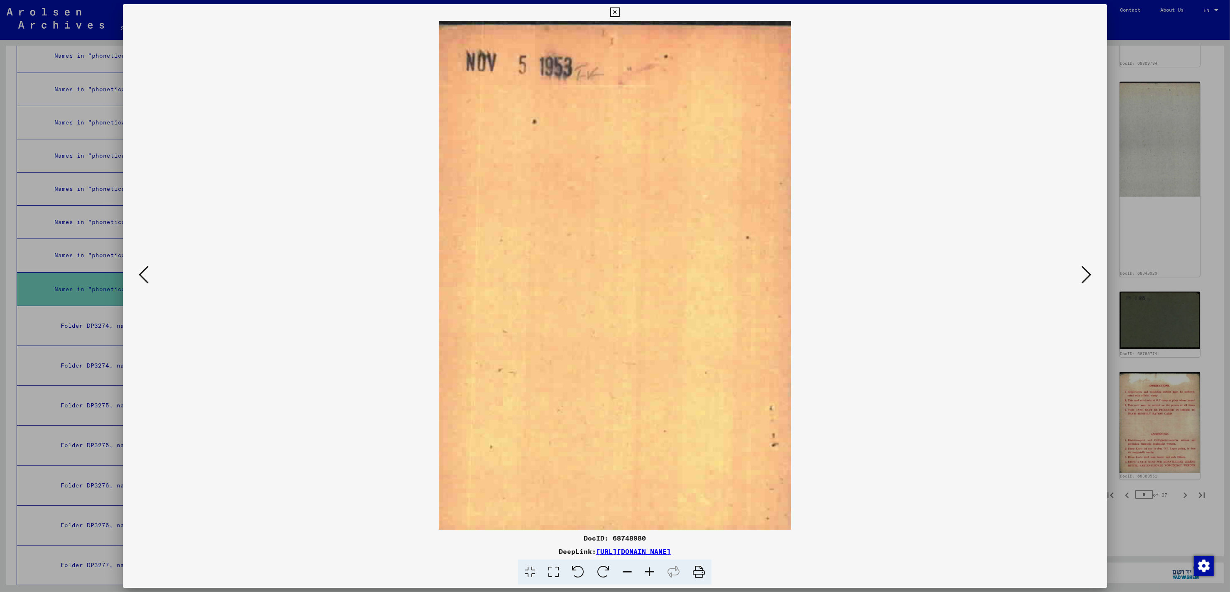
click at [1089, 272] on icon at bounding box center [1086, 275] width 10 height 20
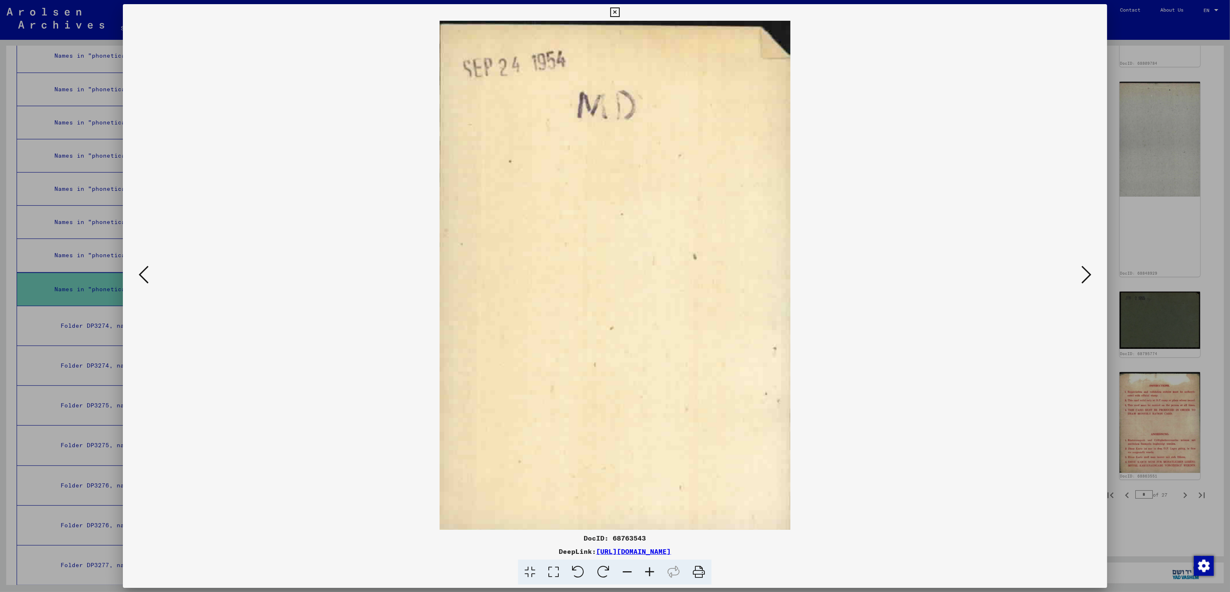
click at [1089, 272] on icon at bounding box center [1086, 275] width 10 height 20
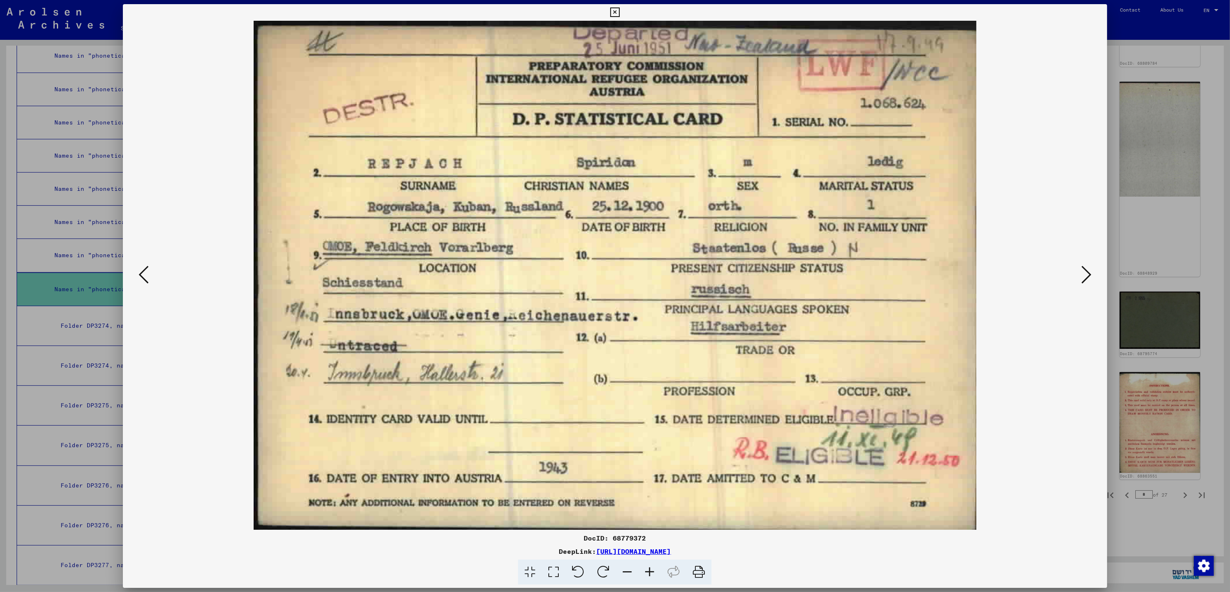
click at [1089, 272] on icon at bounding box center [1086, 275] width 10 height 20
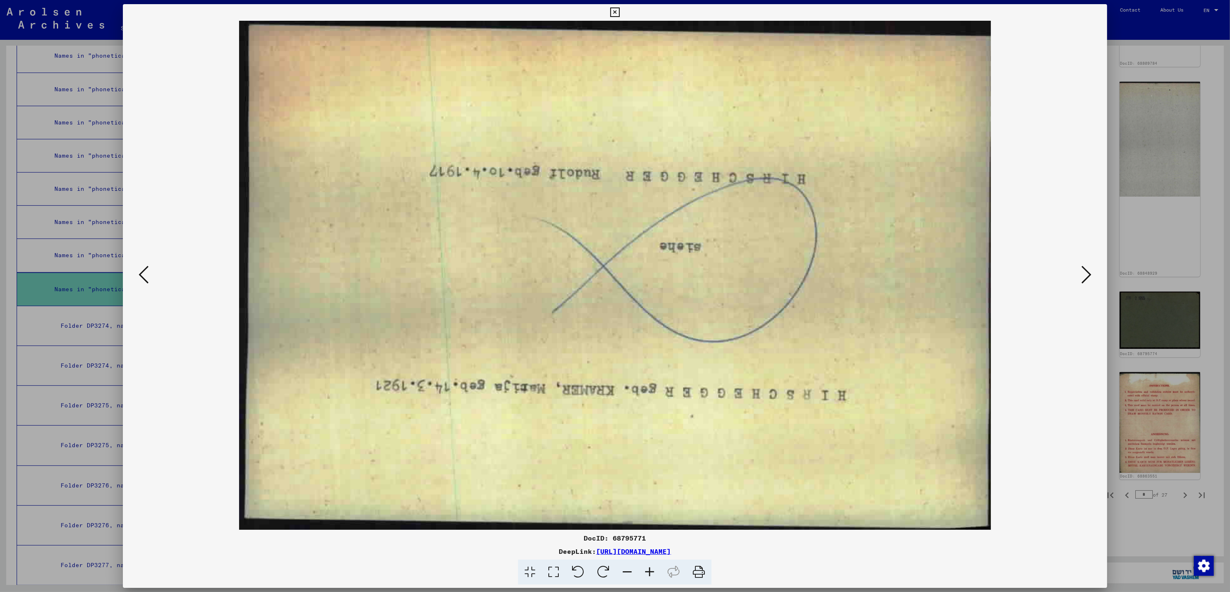
click at [1089, 272] on icon at bounding box center [1086, 275] width 10 height 20
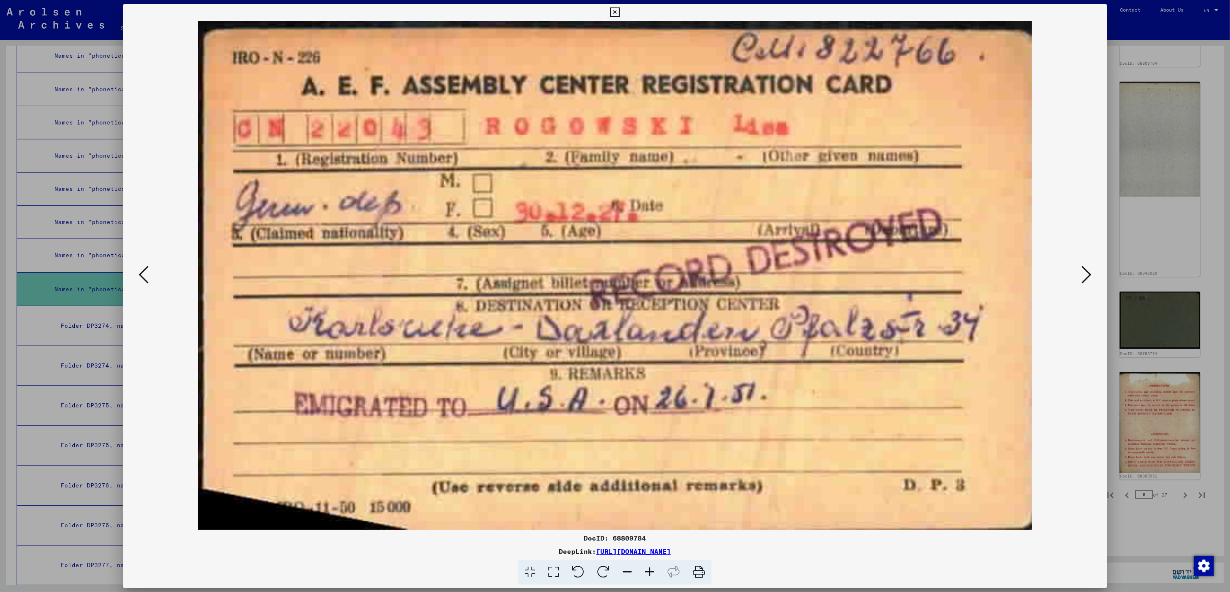
click at [1089, 272] on icon at bounding box center [1086, 275] width 10 height 20
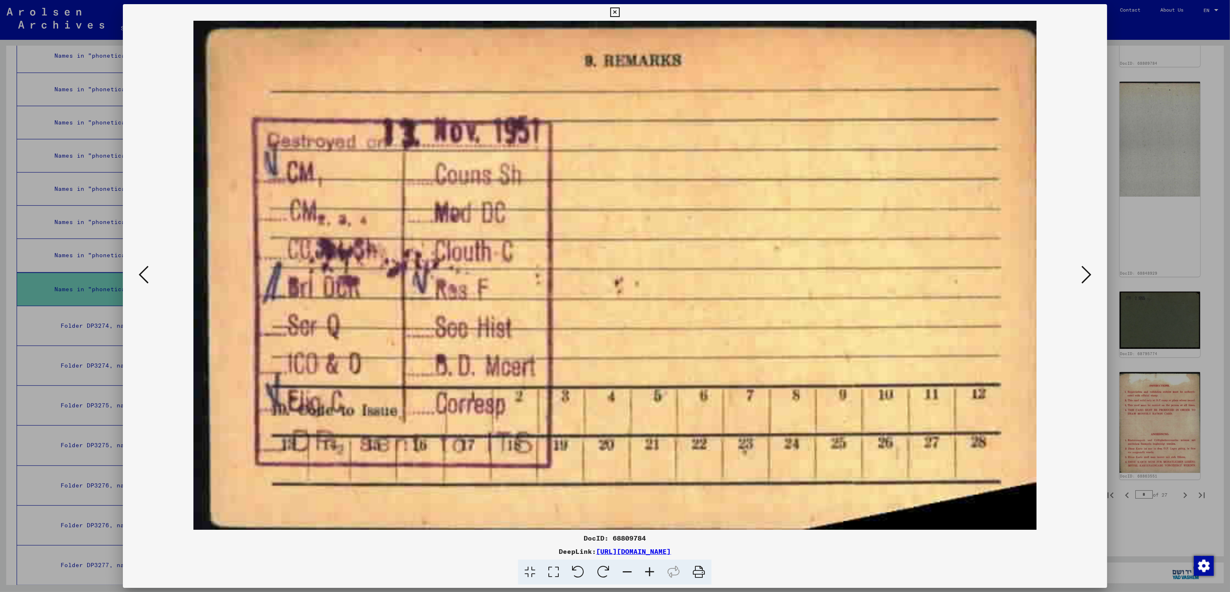
click at [1089, 272] on icon at bounding box center [1086, 275] width 10 height 20
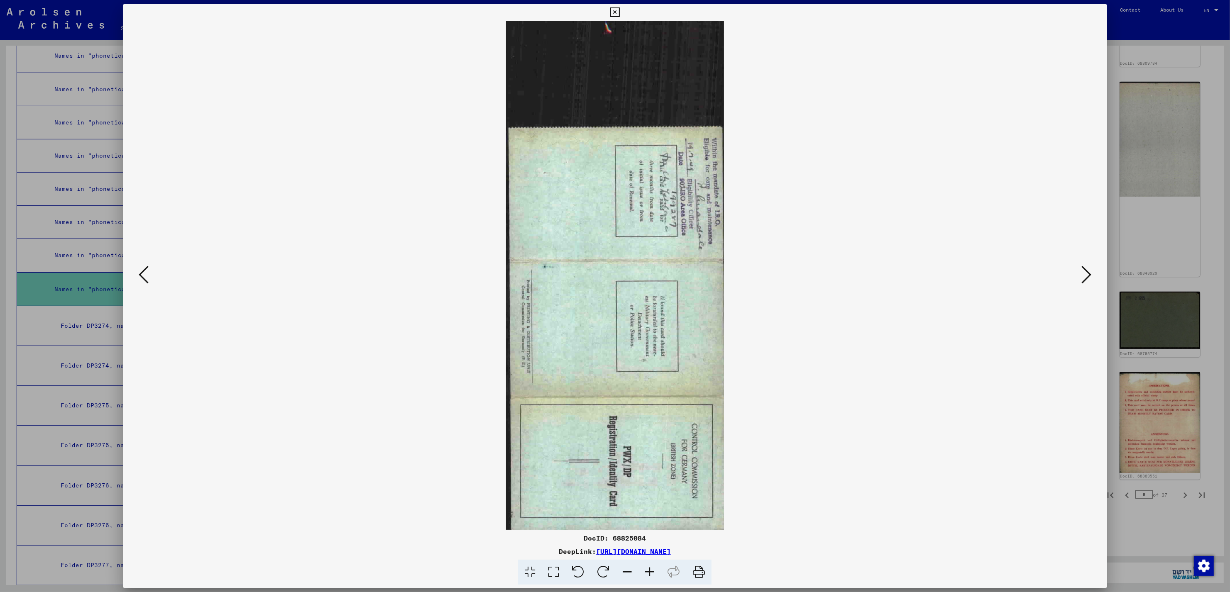
click at [1089, 272] on icon at bounding box center [1086, 275] width 10 height 20
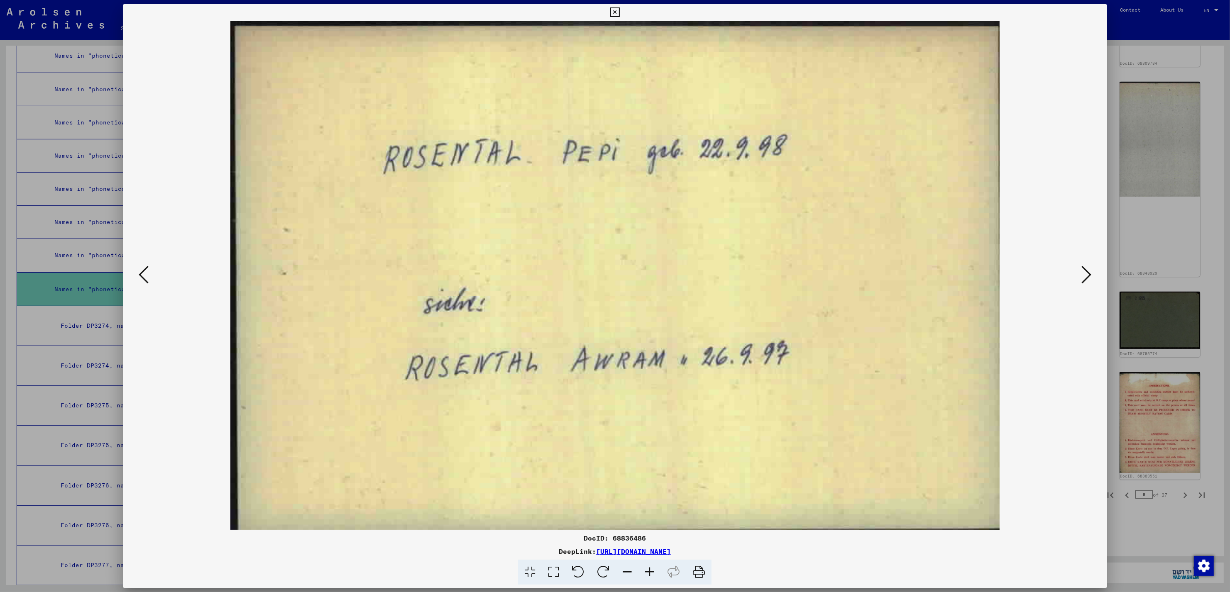
click at [1089, 272] on icon at bounding box center [1086, 275] width 10 height 20
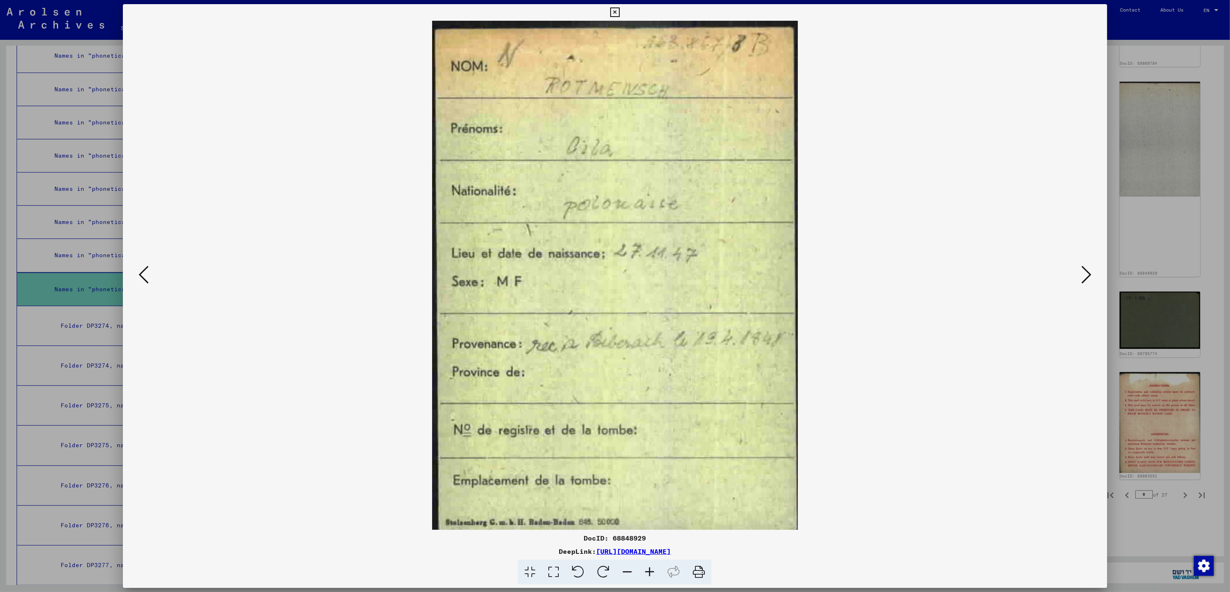
click at [1089, 272] on icon at bounding box center [1086, 275] width 10 height 20
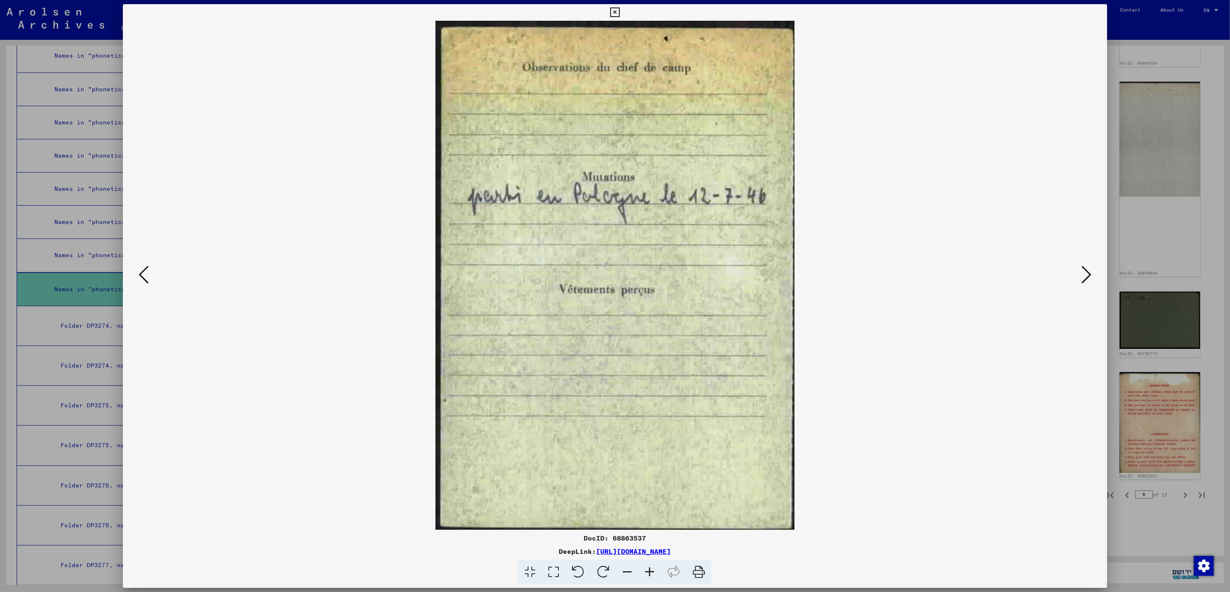
click at [1089, 272] on icon at bounding box center [1086, 275] width 10 height 20
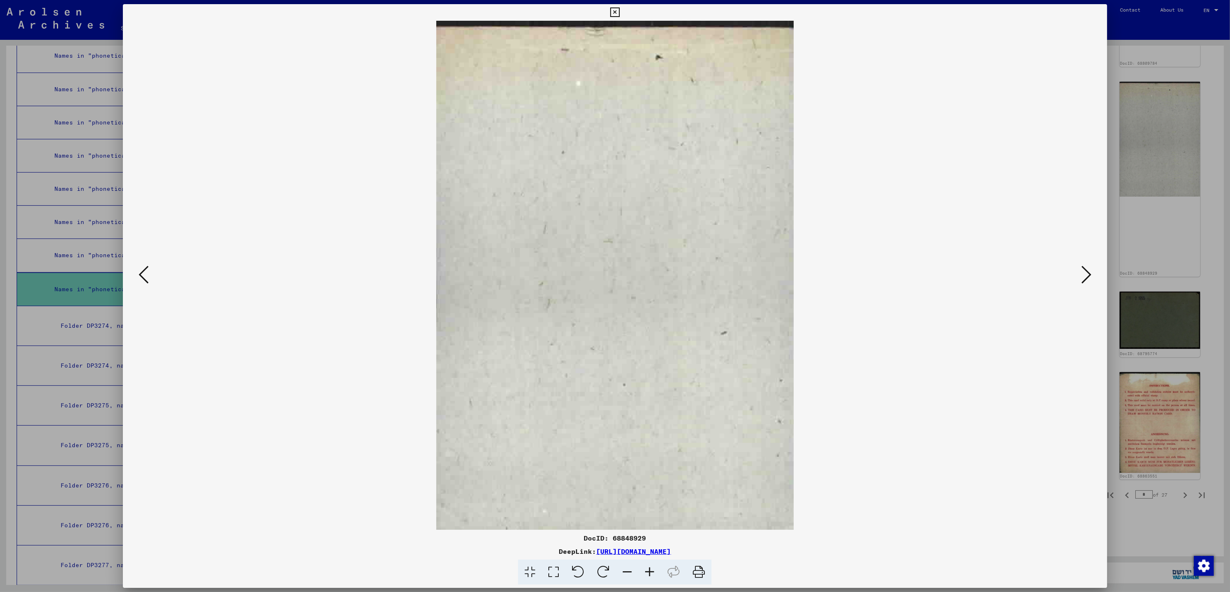
click at [1089, 272] on icon at bounding box center [1086, 275] width 10 height 20
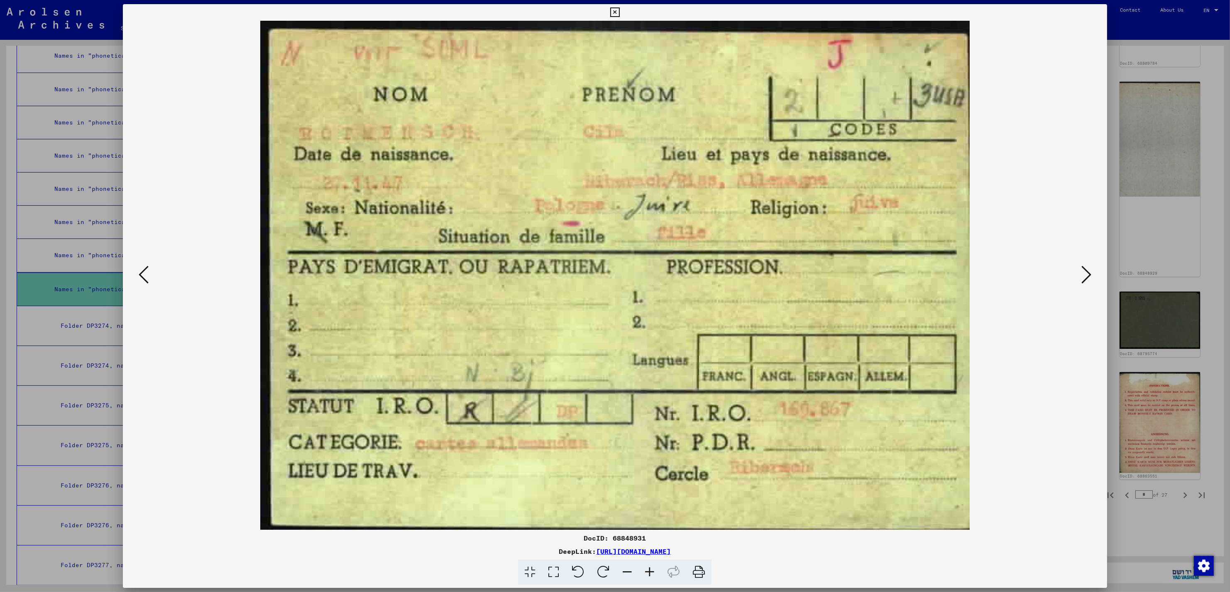
click at [1089, 272] on icon at bounding box center [1086, 275] width 10 height 20
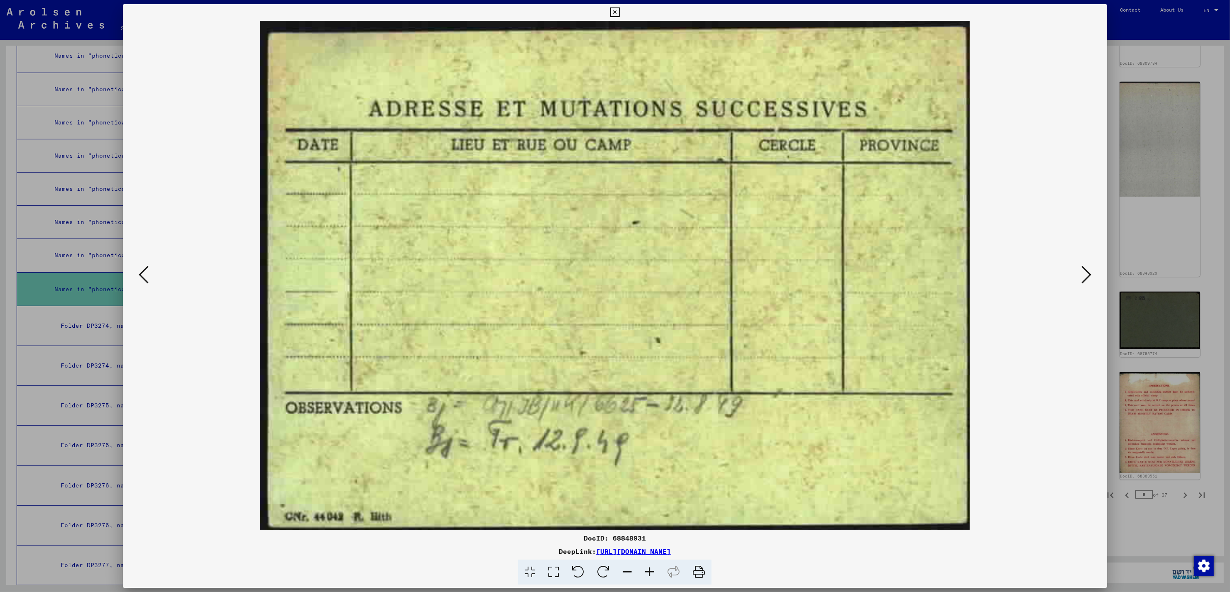
click at [1089, 272] on icon at bounding box center [1086, 275] width 10 height 20
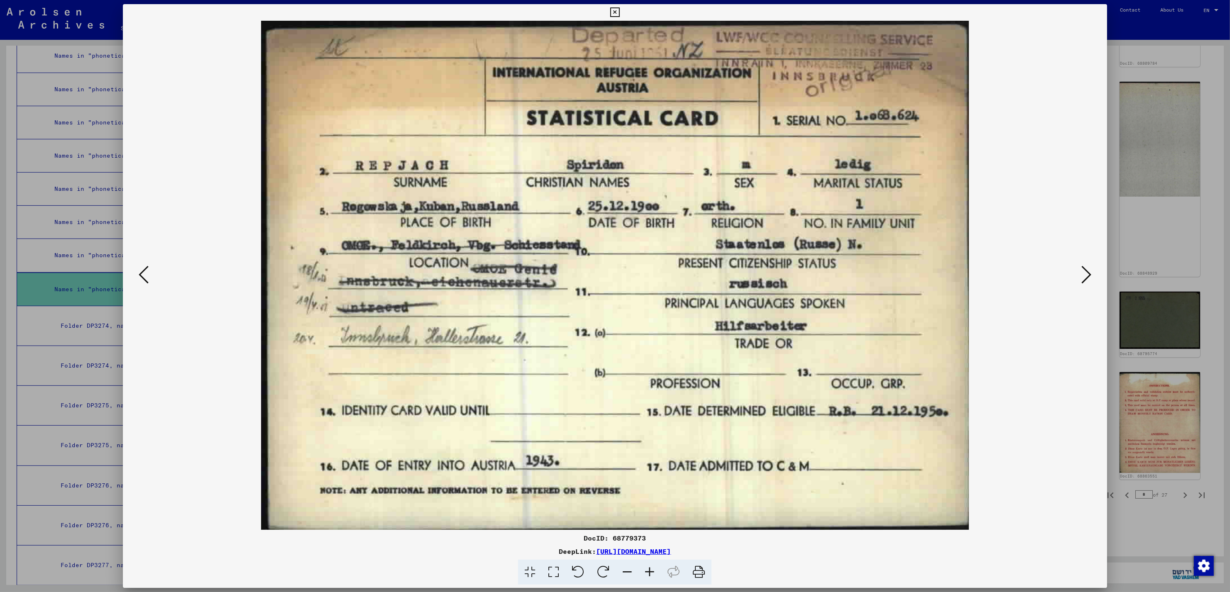
click at [1089, 272] on icon at bounding box center [1086, 275] width 10 height 20
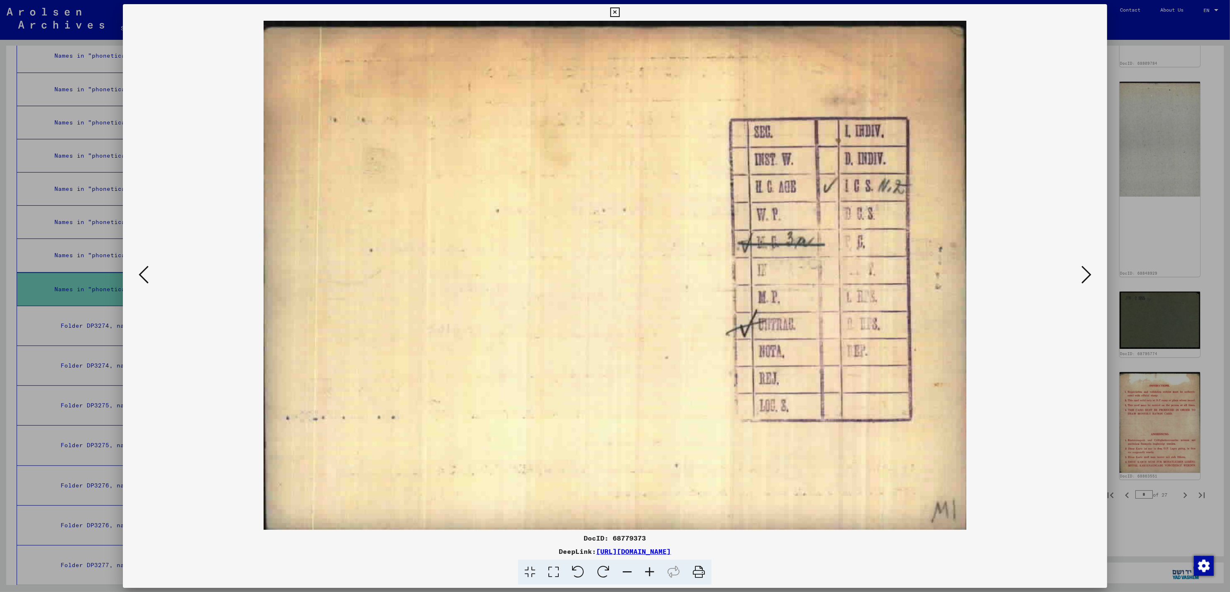
click at [1089, 272] on icon at bounding box center [1086, 275] width 10 height 20
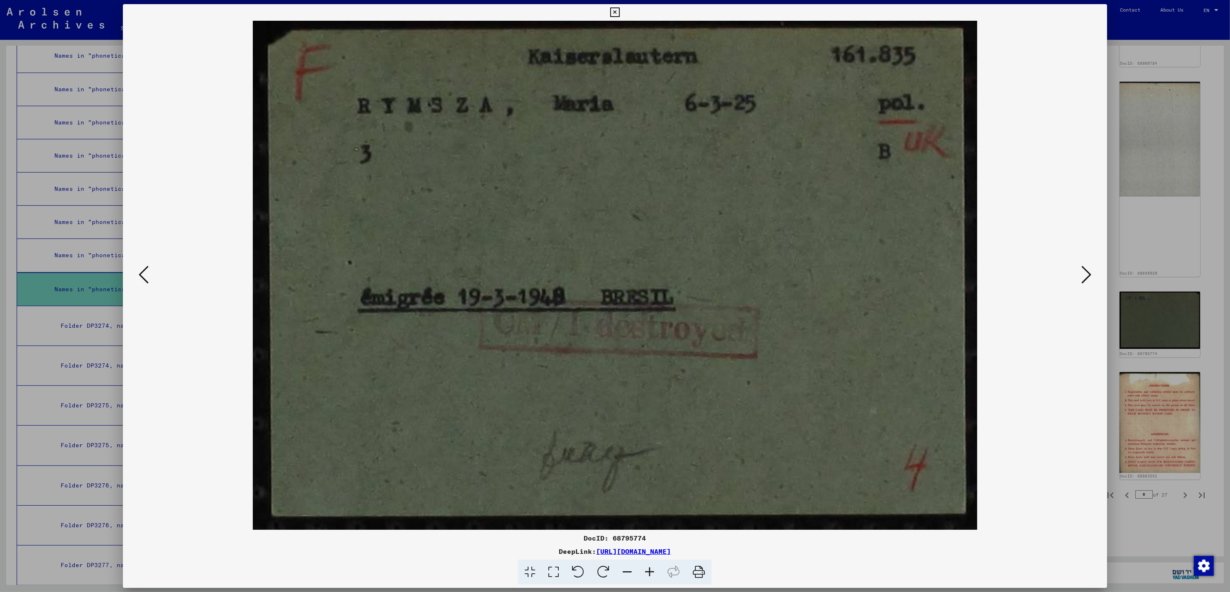
click at [1089, 272] on icon at bounding box center [1086, 275] width 10 height 20
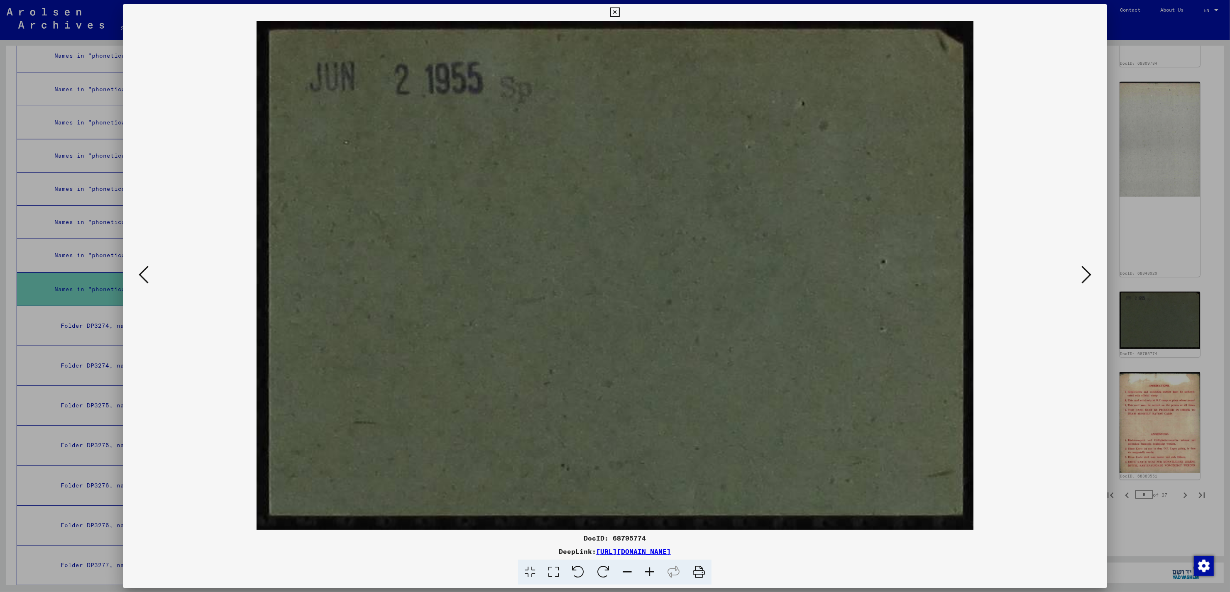
click at [1089, 272] on icon at bounding box center [1086, 275] width 10 height 20
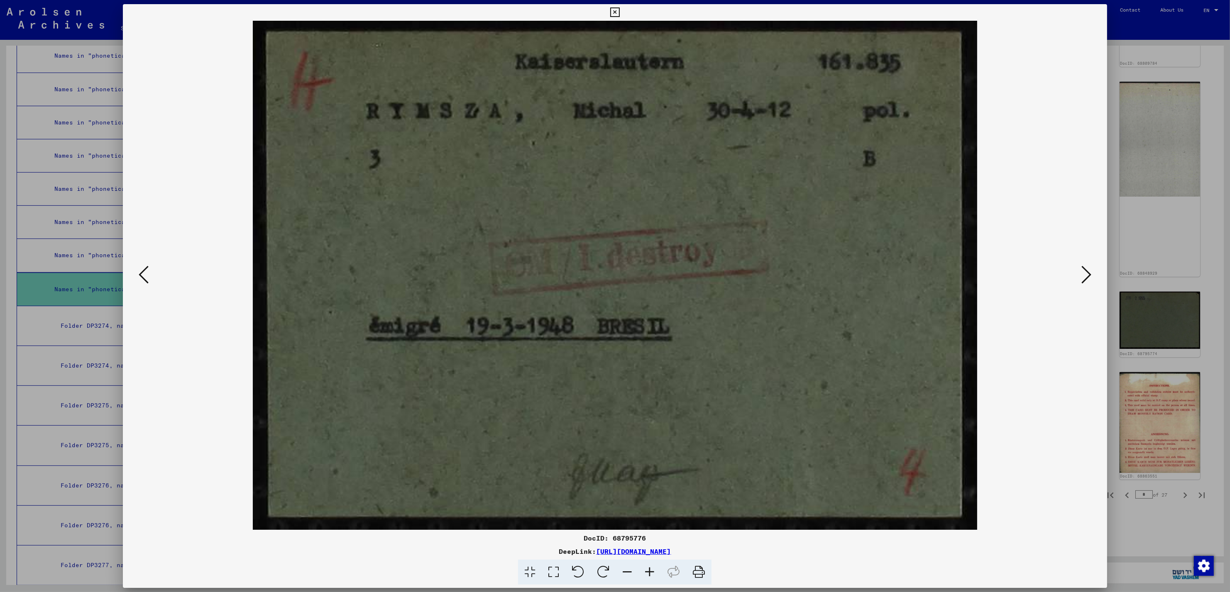
click at [1089, 272] on icon at bounding box center [1086, 275] width 10 height 20
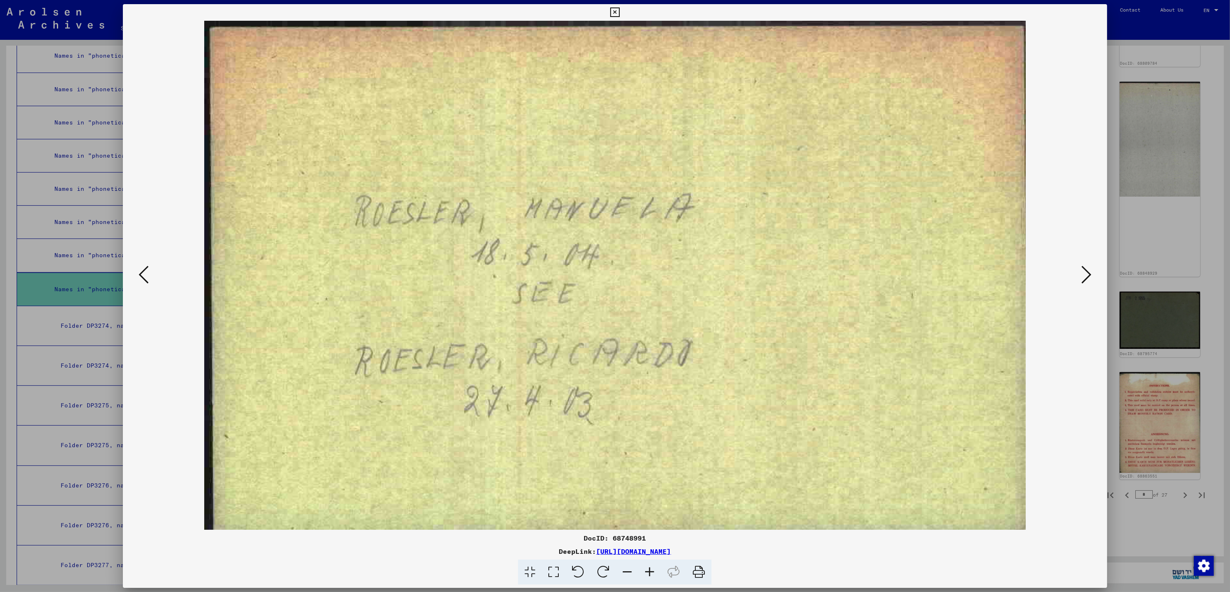
click at [1089, 272] on icon at bounding box center [1086, 275] width 10 height 20
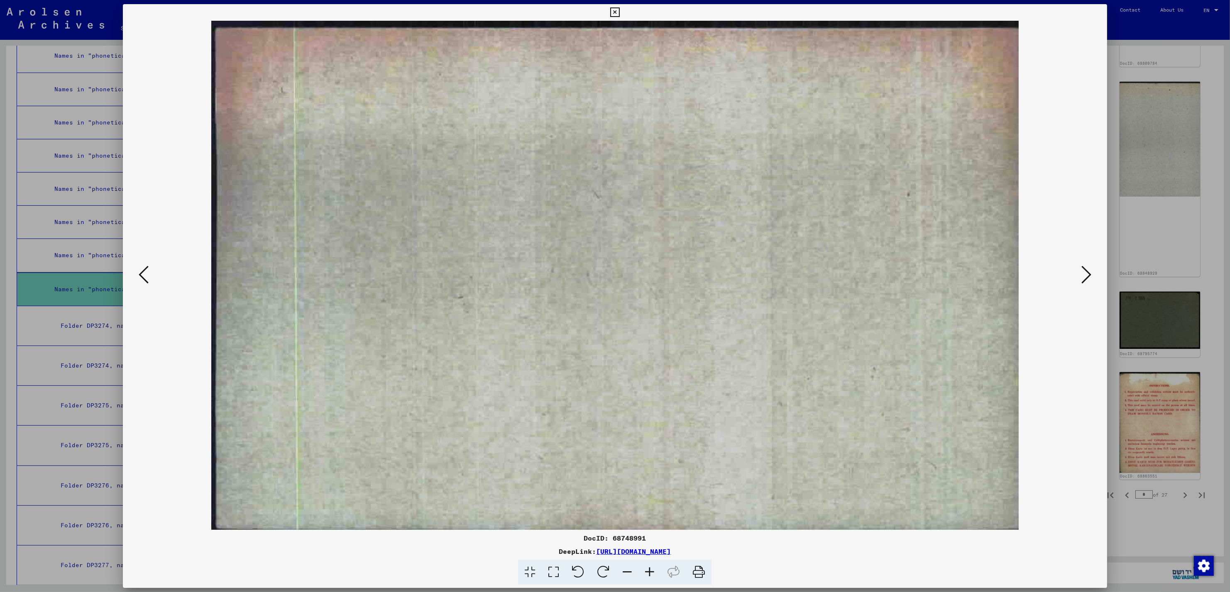
click at [1089, 272] on icon at bounding box center [1086, 275] width 10 height 20
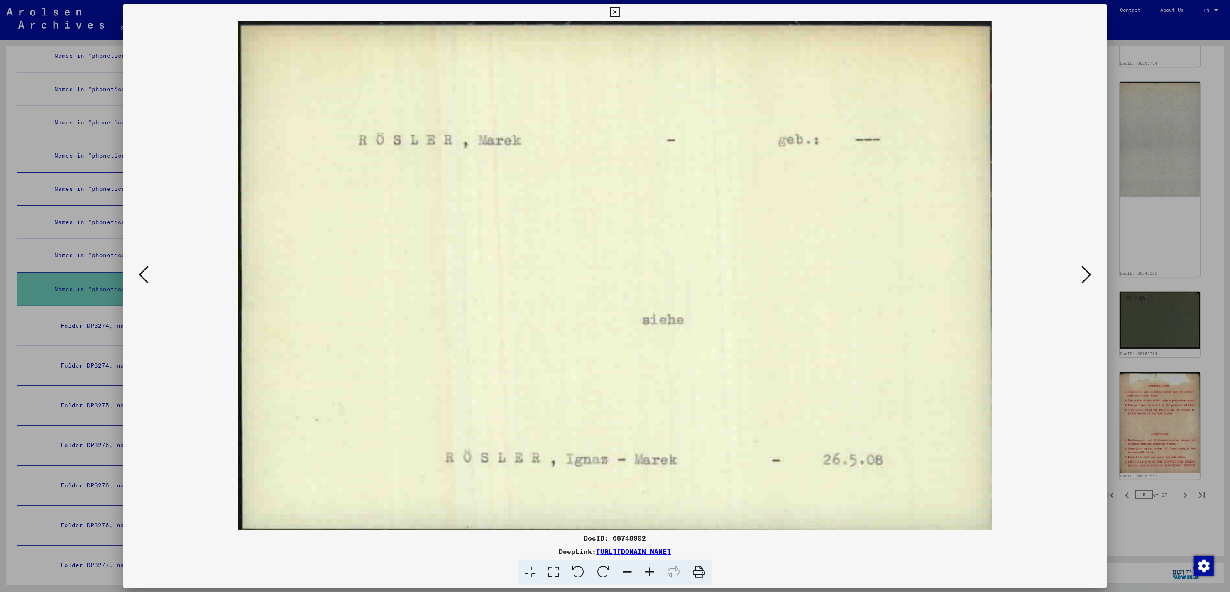
click at [1089, 272] on icon at bounding box center [1086, 275] width 10 height 20
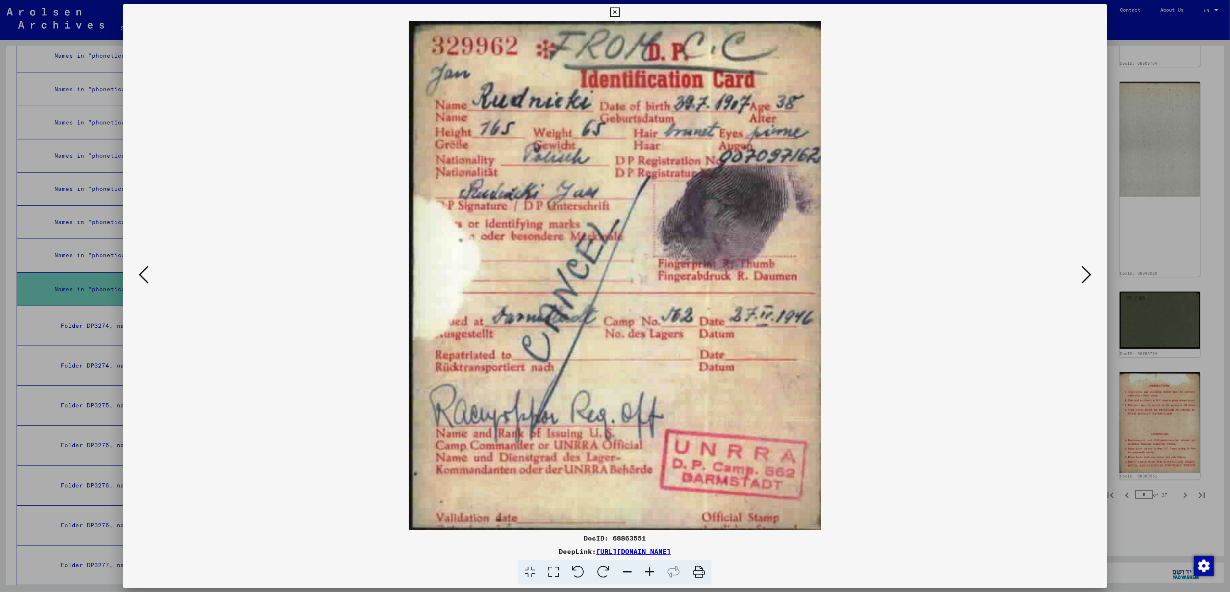
click at [1089, 272] on icon at bounding box center [1086, 275] width 10 height 20
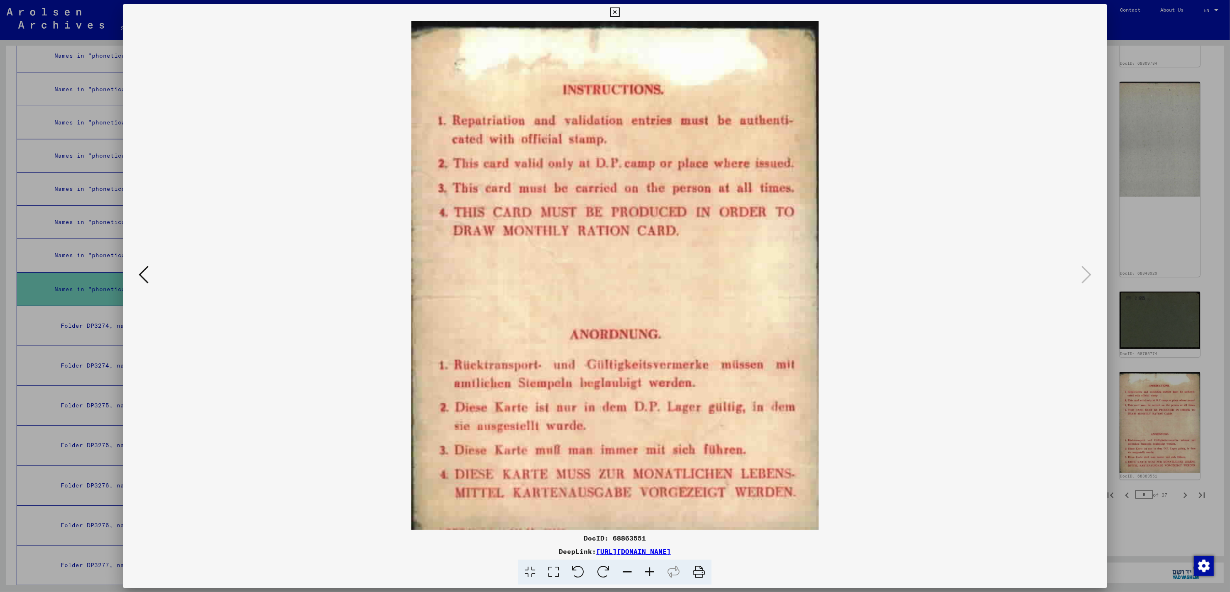
click at [1150, 332] on div at bounding box center [615, 296] width 1230 height 592
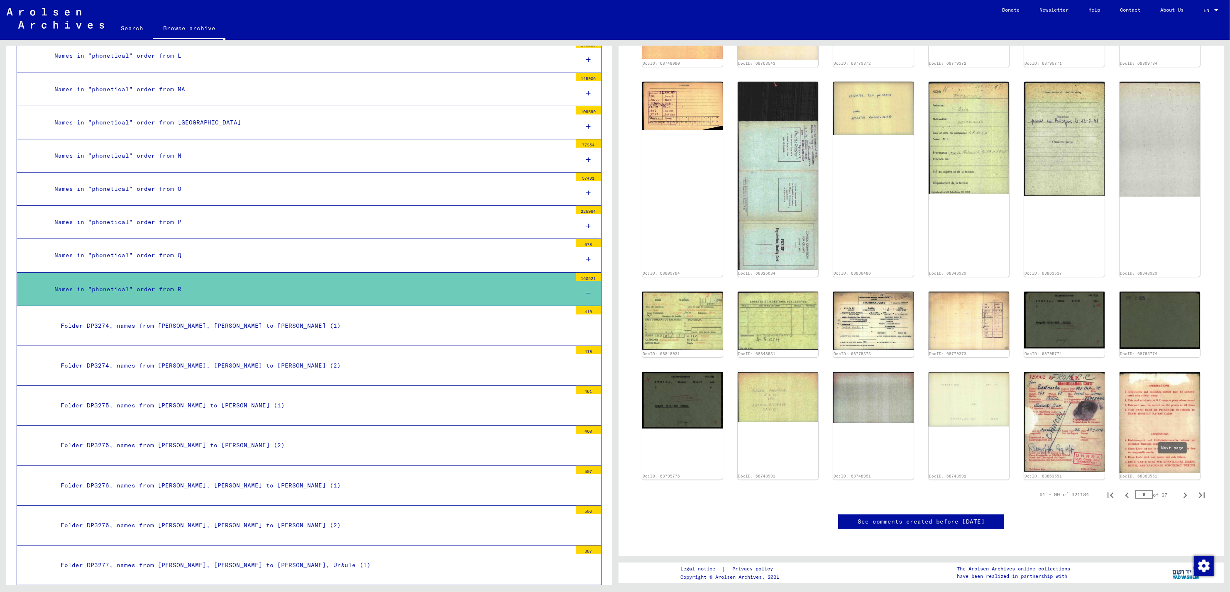
click at [1183, 493] on icon "Next page" at bounding box center [1185, 496] width 4 height 6
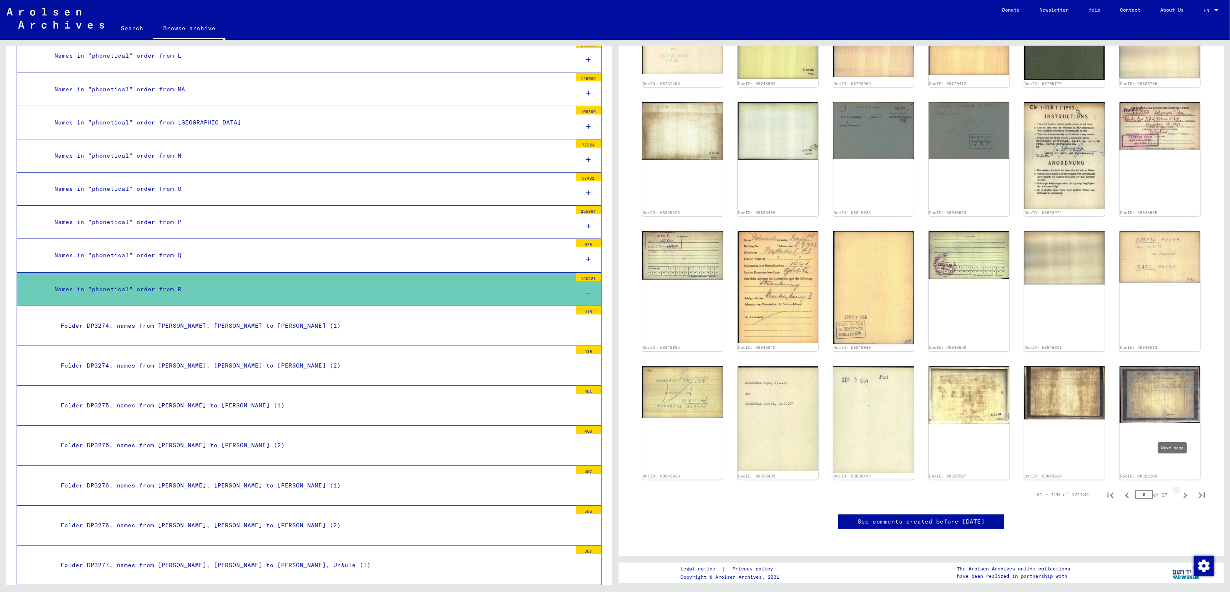
type input "*"
click at [1179, 490] on icon "Next page" at bounding box center [1185, 496] width 12 height 12
type input "*"
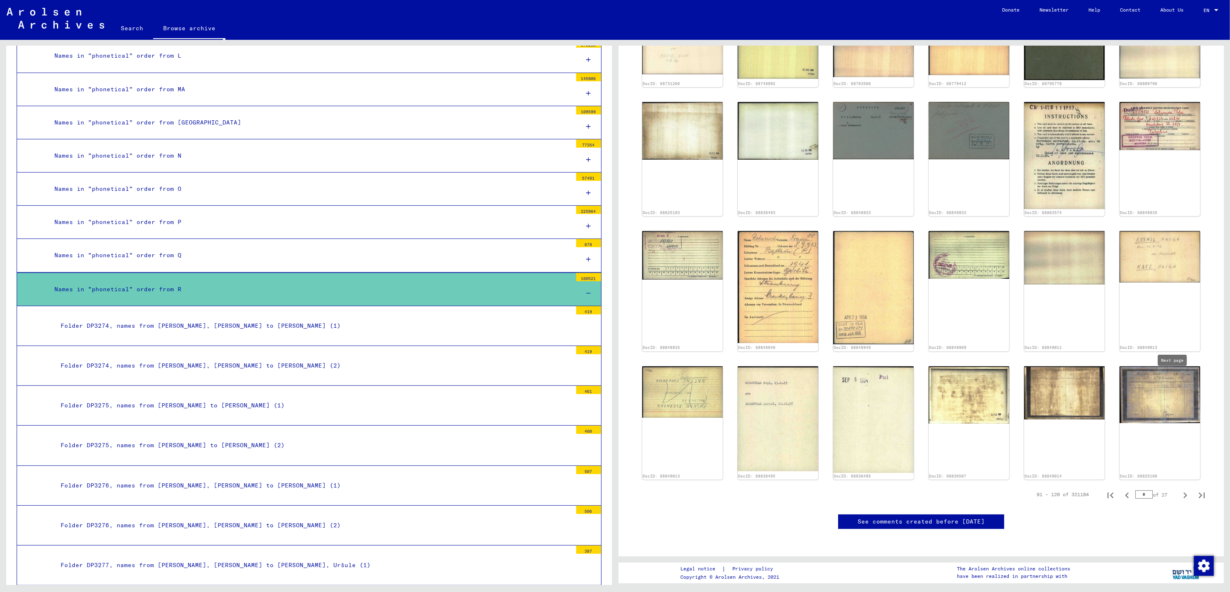
type input "*"
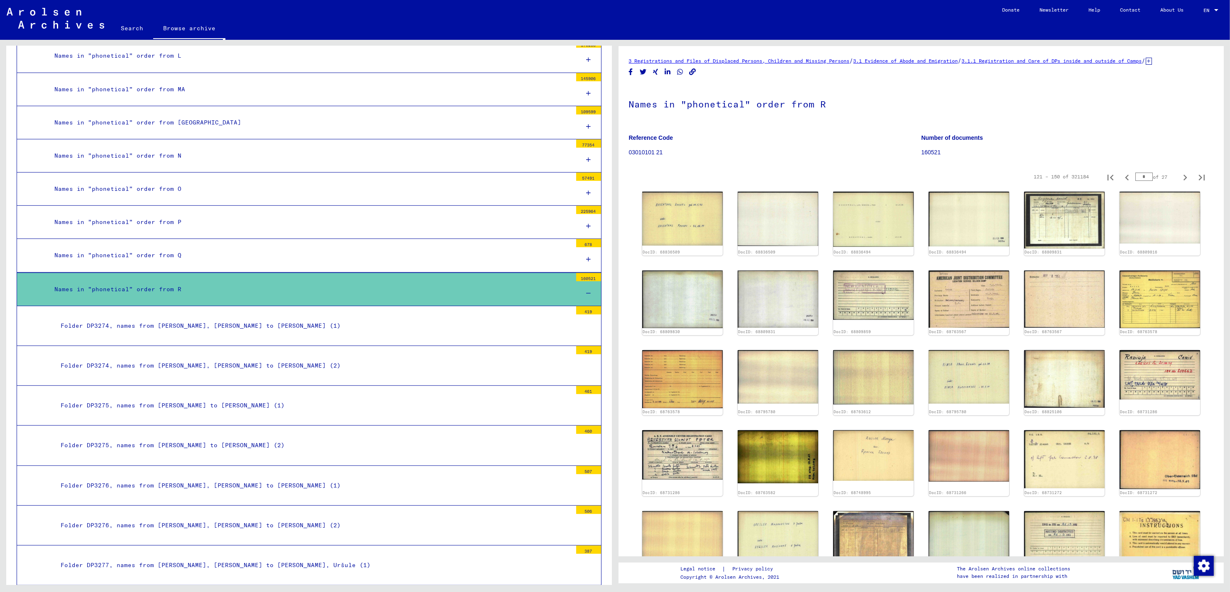
scroll to position [79, 0]
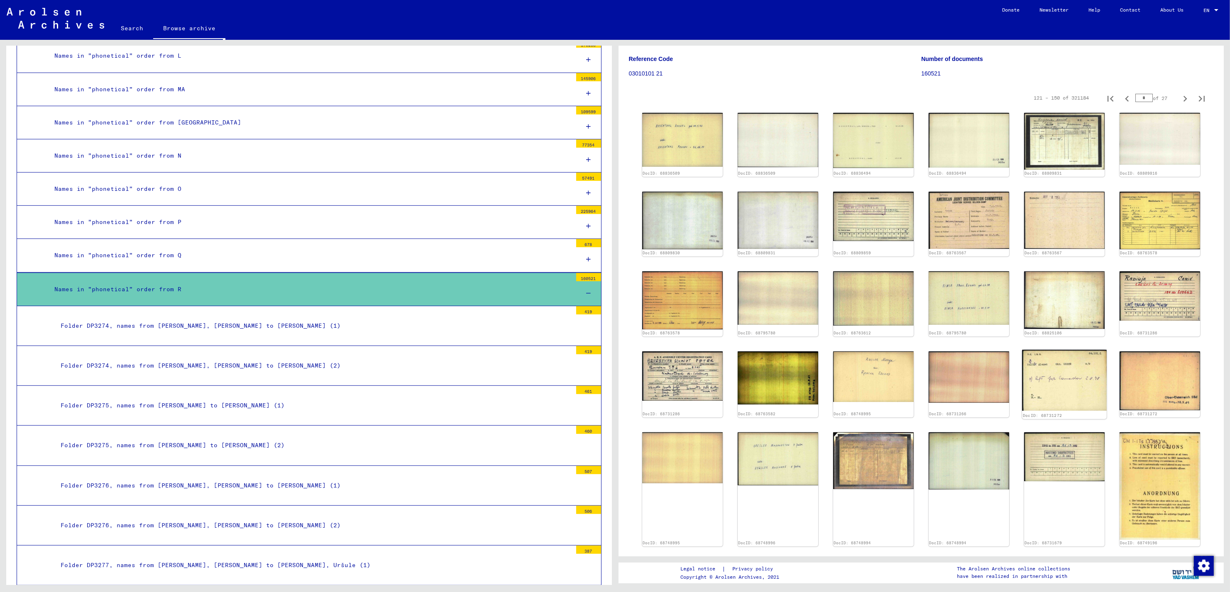
click at [1046, 385] on img at bounding box center [1064, 380] width 85 height 61
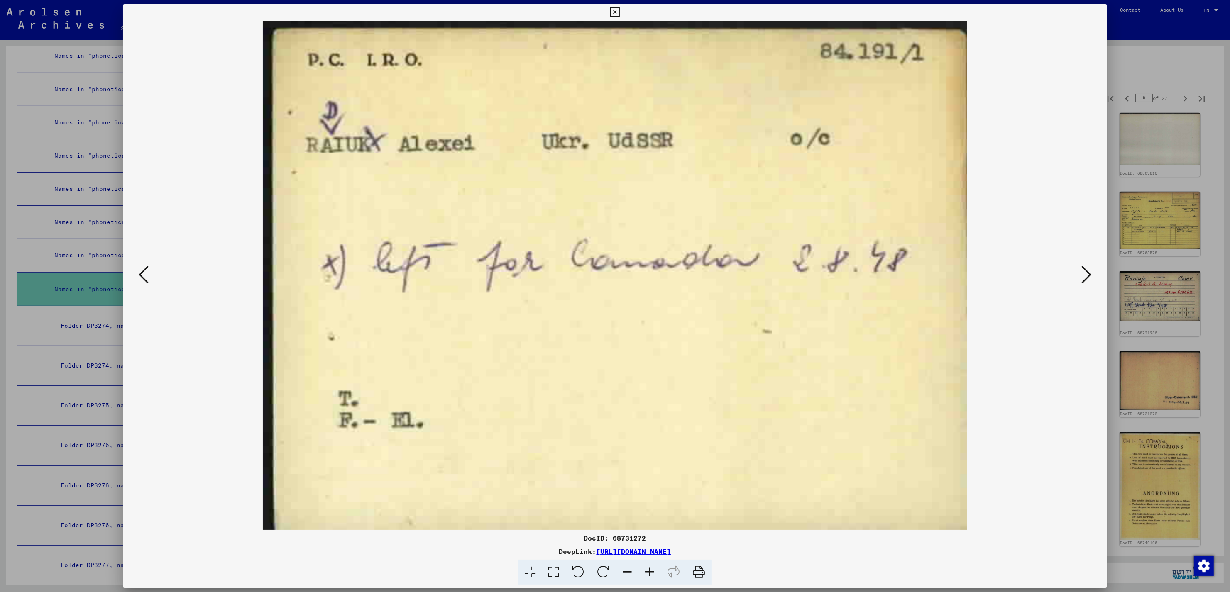
click at [1086, 277] on icon at bounding box center [1086, 275] width 10 height 20
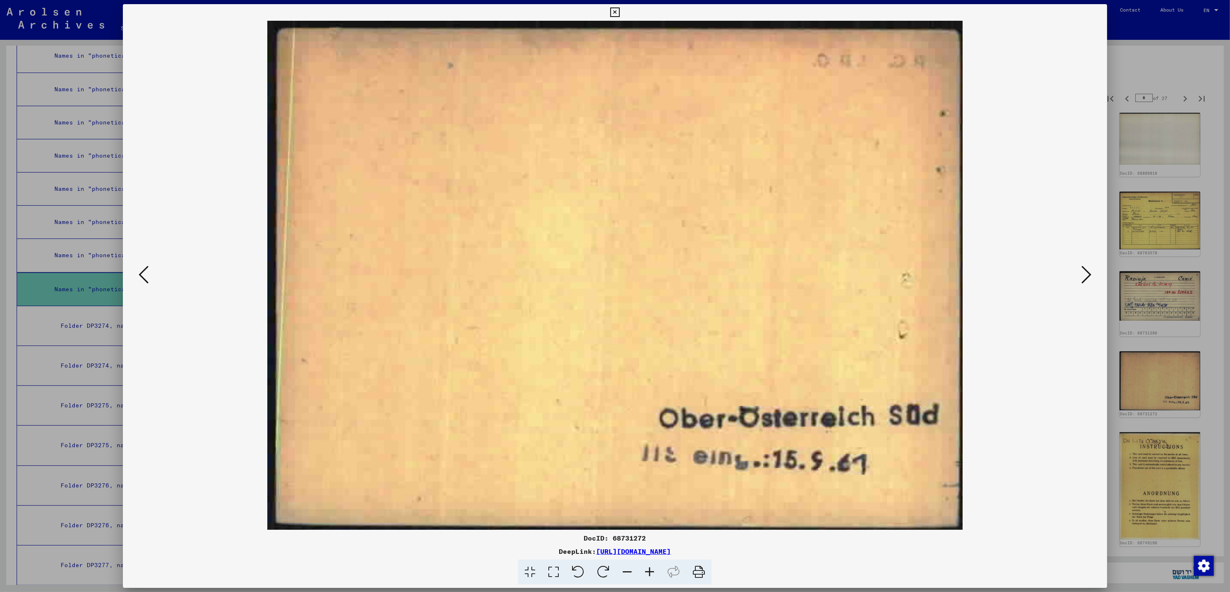
click at [1086, 277] on icon at bounding box center [1086, 275] width 10 height 20
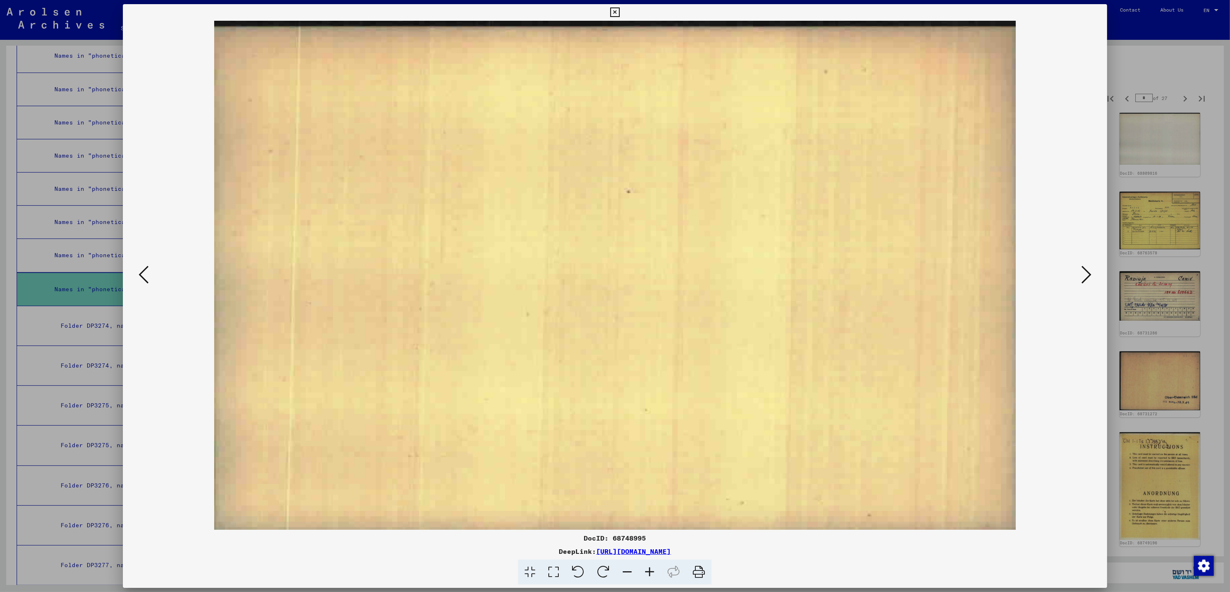
click at [1086, 277] on icon at bounding box center [1086, 275] width 10 height 20
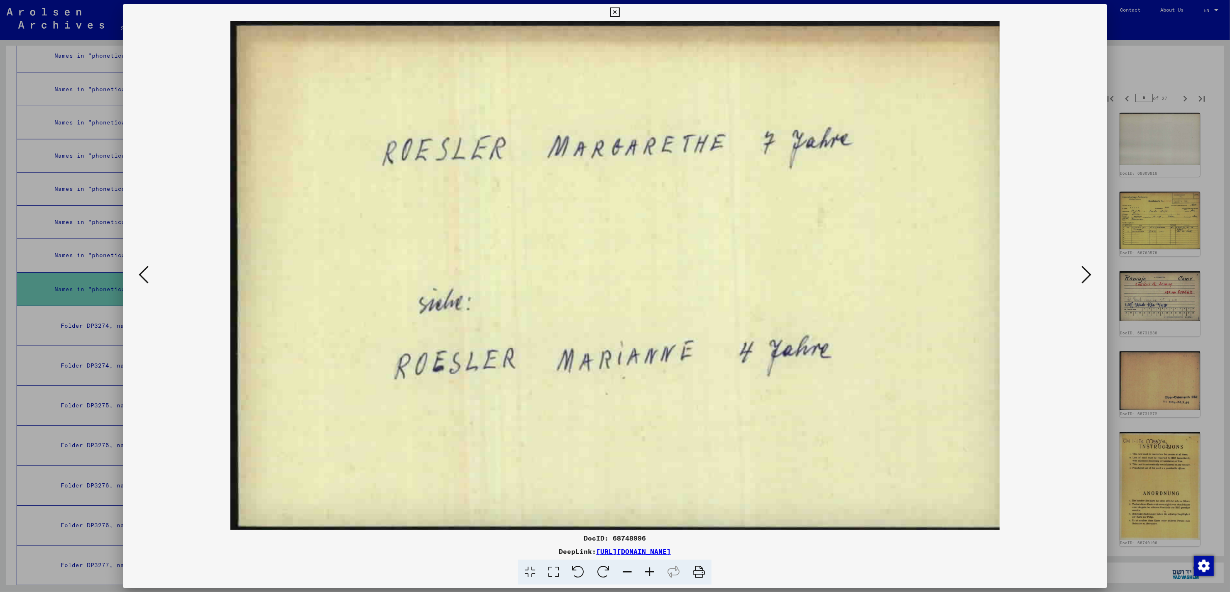
click at [1086, 277] on icon at bounding box center [1086, 275] width 10 height 20
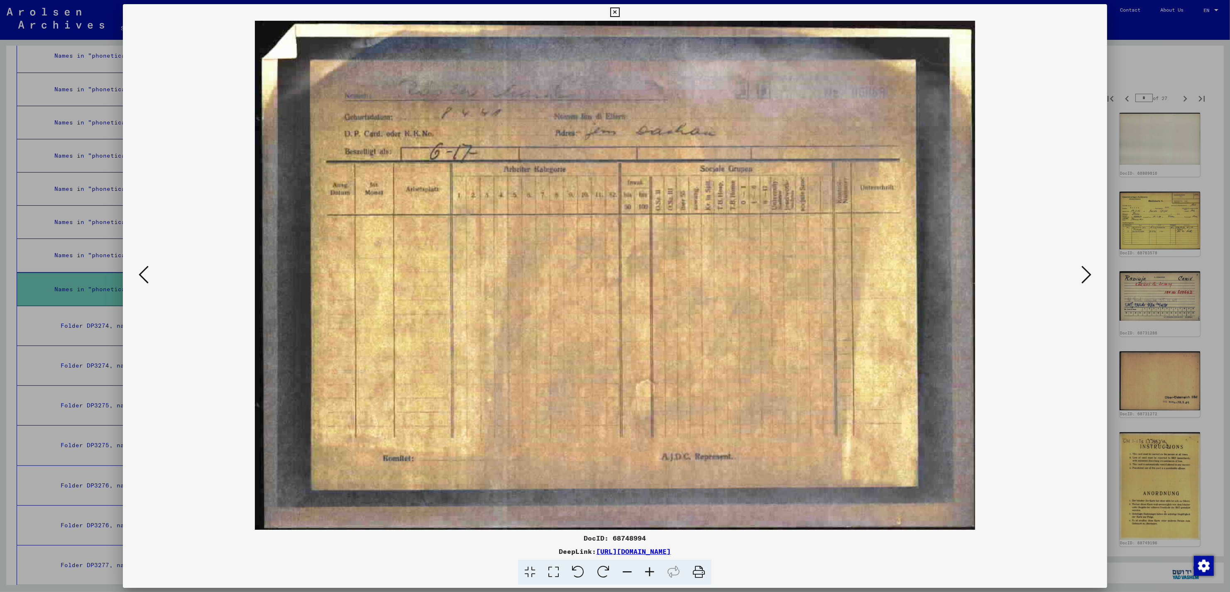
click at [1086, 277] on icon at bounding box center [1086, 275] width 10 height 20
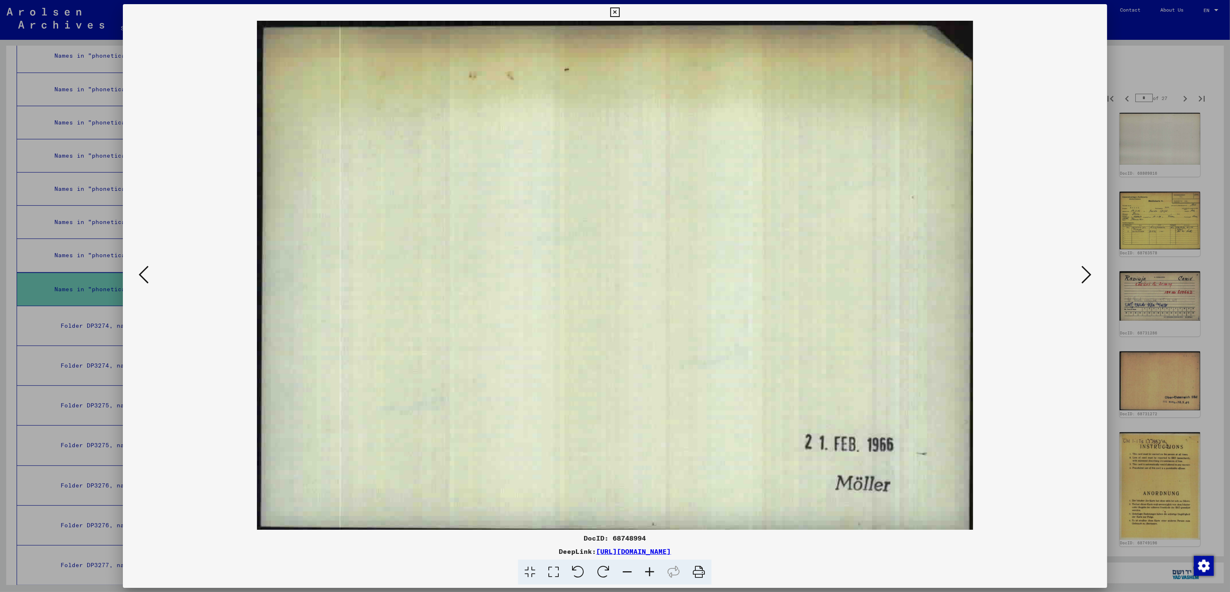
click at [1086, 277] on icon at bounding box center [1086, 275] width 10 height 20
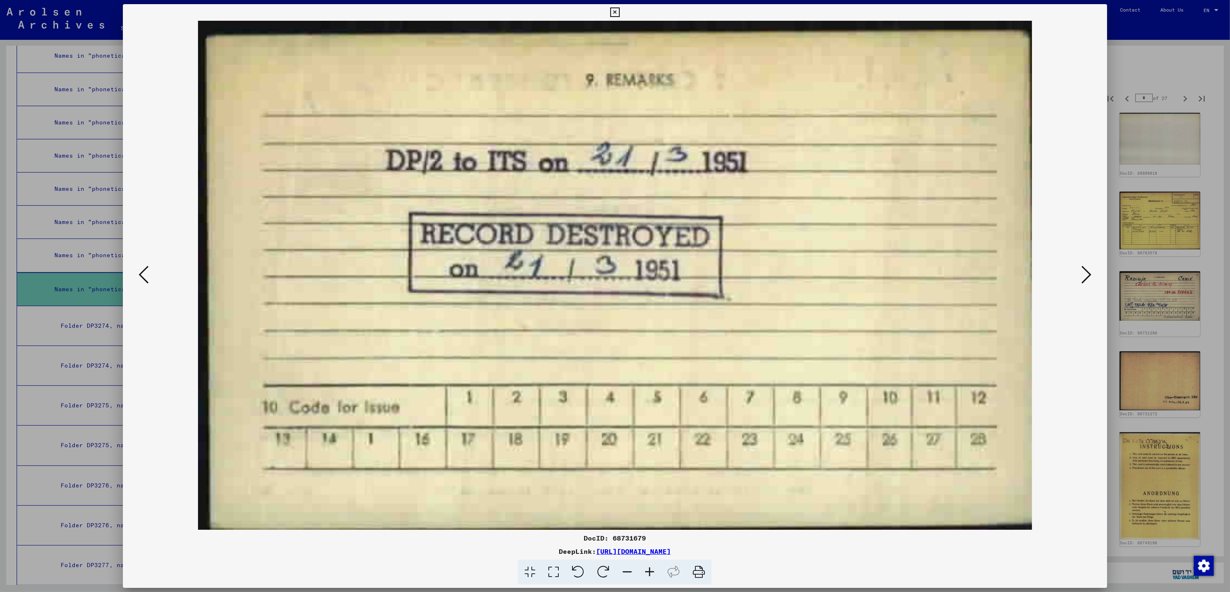
click at [1086, 277] on icon at bounding box center [1086, 275] width 10 height 20
